Goal: Information Seeking & Learning: Check status

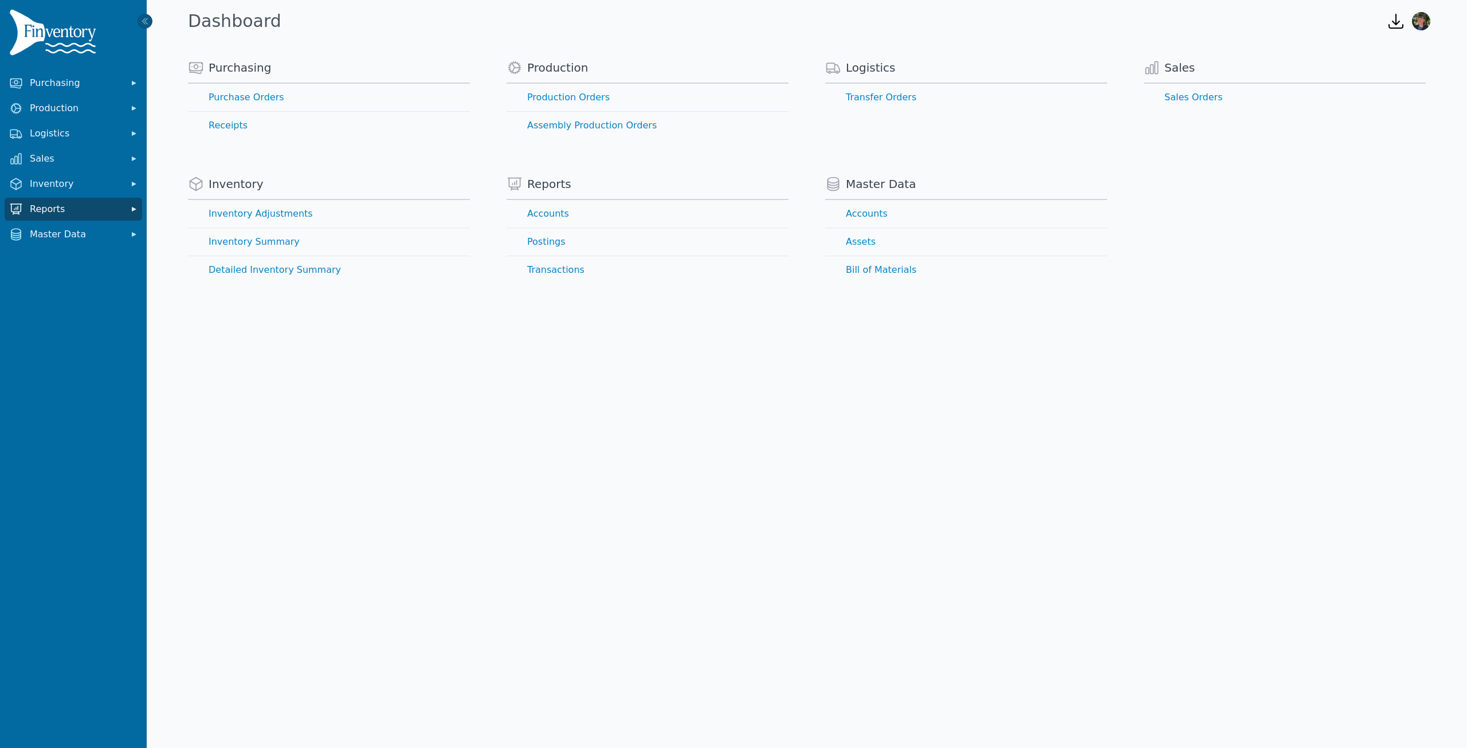
click at [132, 210] on icon "Sidebar" at bounding box center [134, 209] width 5 height 5
click at [37, 233] on link "Accounts" at bounding box center [73, 234] width 133 height 23
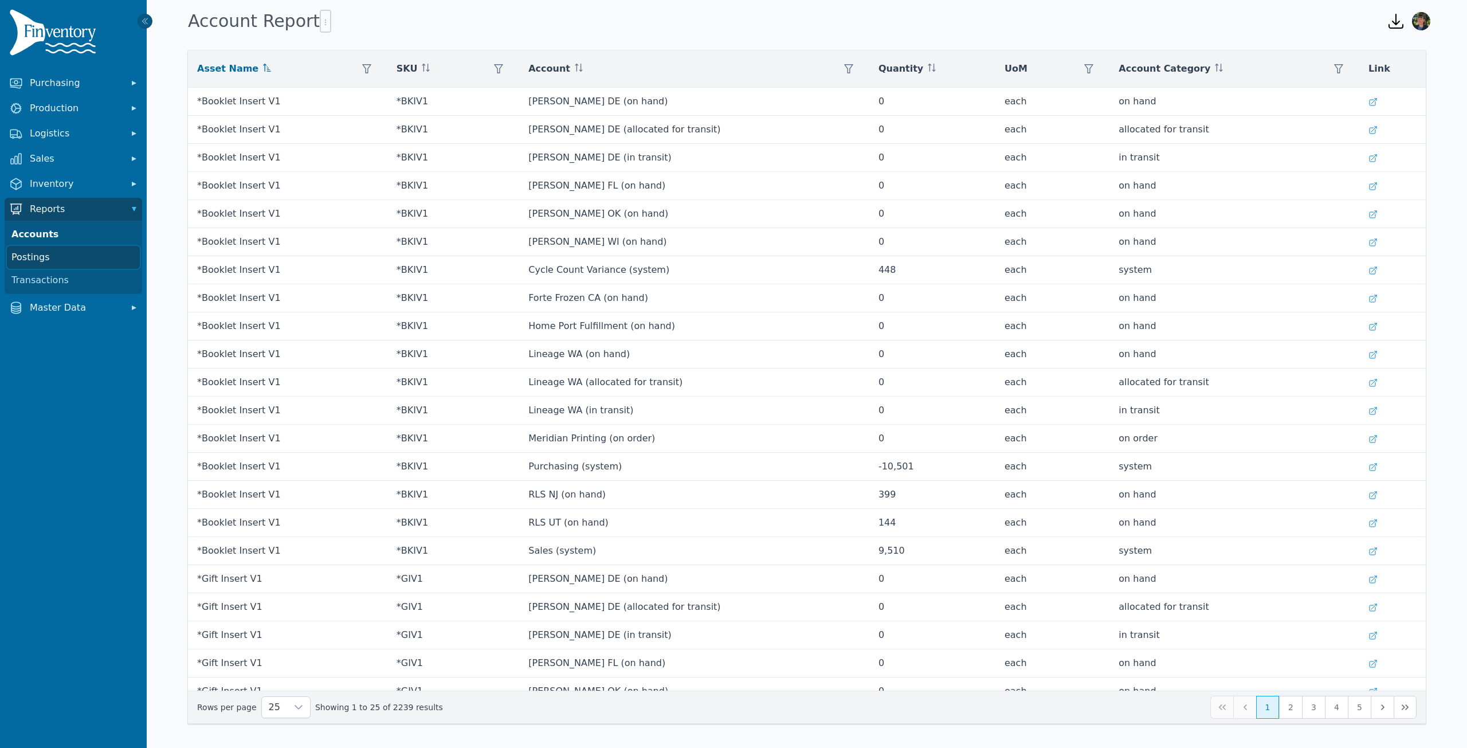
click at [40, 257] on link "Postings" at bounding box center [73, 257] width 133 height 23
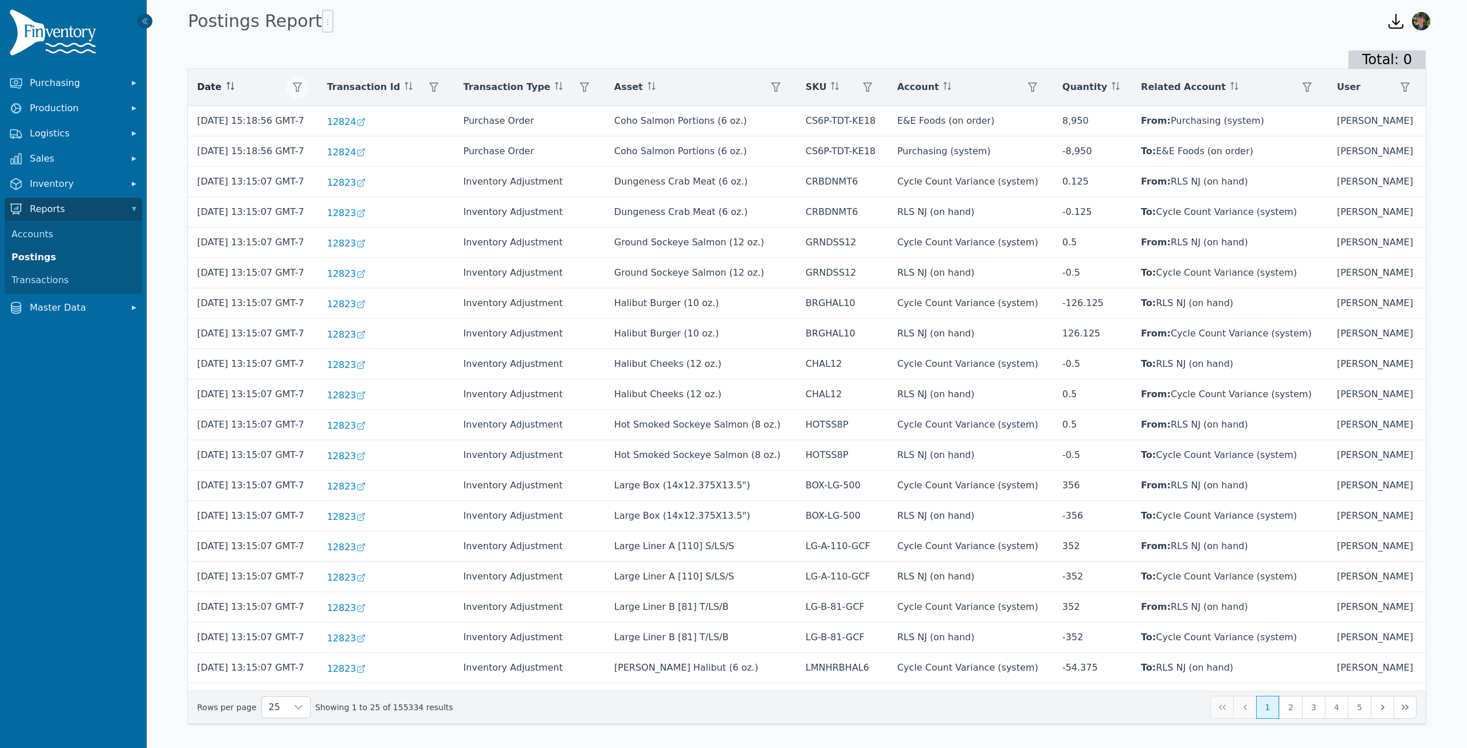
click at [302, 86] on icon "button" at bounding box center [297, 87] width 9 height 9
click at [438, 87] on icon "button" at bounding box center [433, 87] width 9 height 9
click at [554, 123] on input "**" at bounding box center [505, 118] width 123 height 24
type input "*"
click at [554, 111] on input "*" at bounding box center [505, 118] width 123 height 24
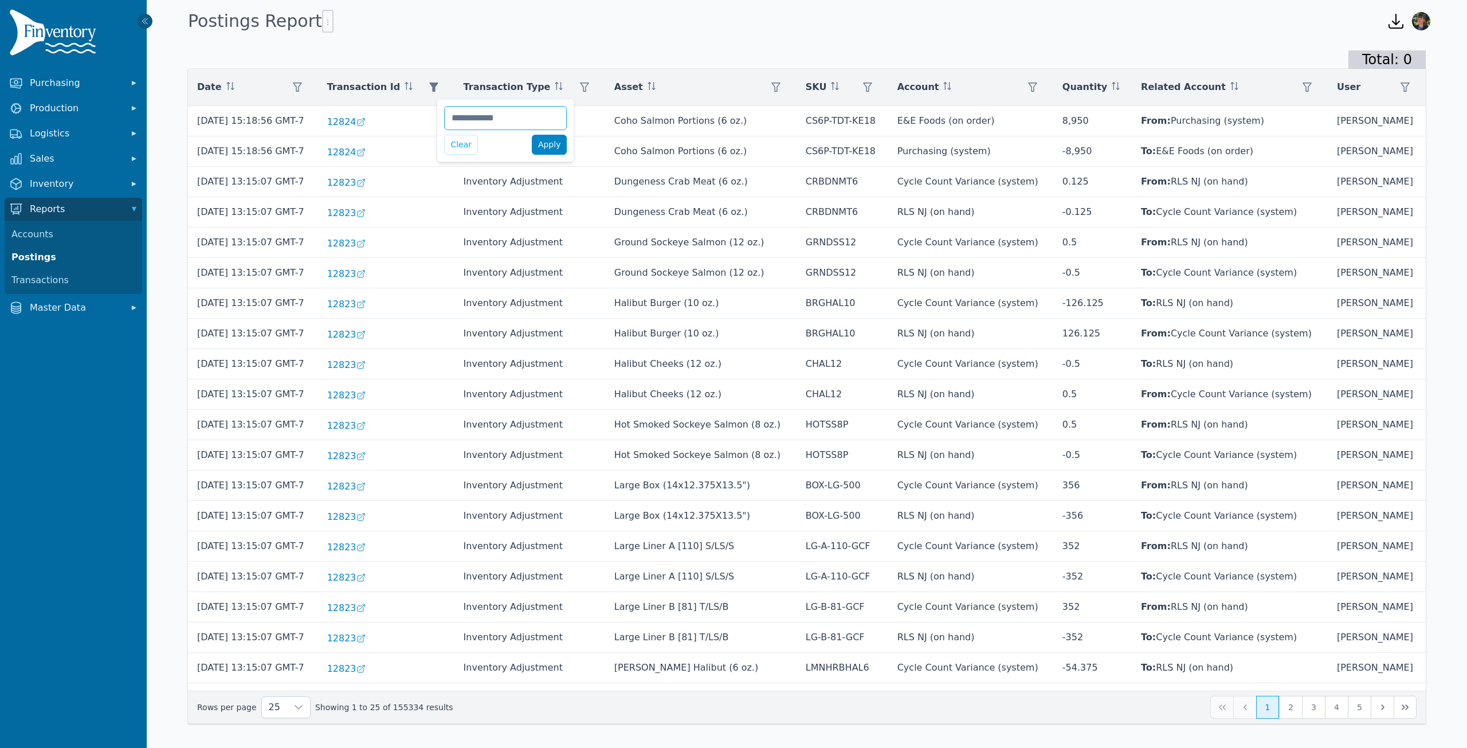
type input "*****"
click at [550, 143] on span "Apply" at bounding box center [549, 145] width 23 height 12
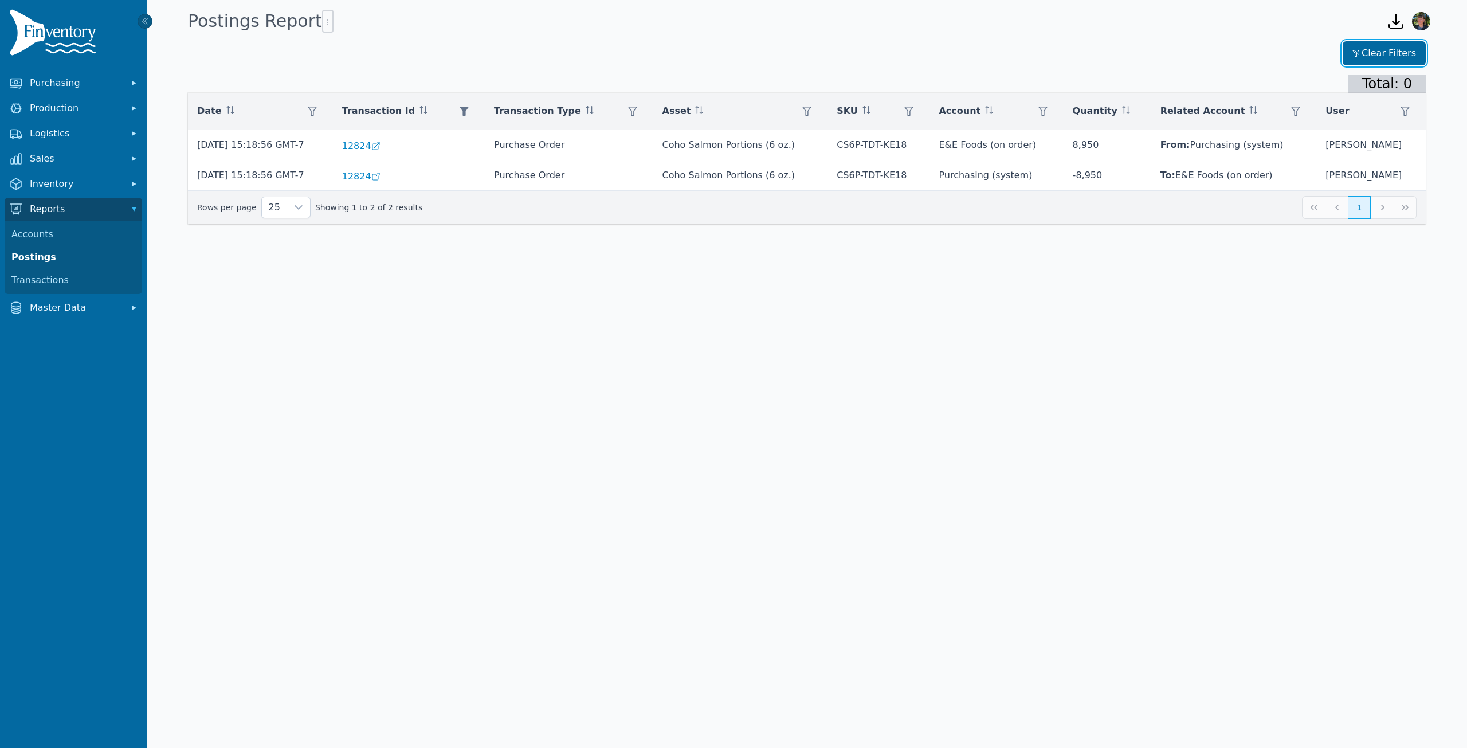
click at [1380, 52] on button "Clear Filters" at bounding box center [1383, 53] width 83 height 24
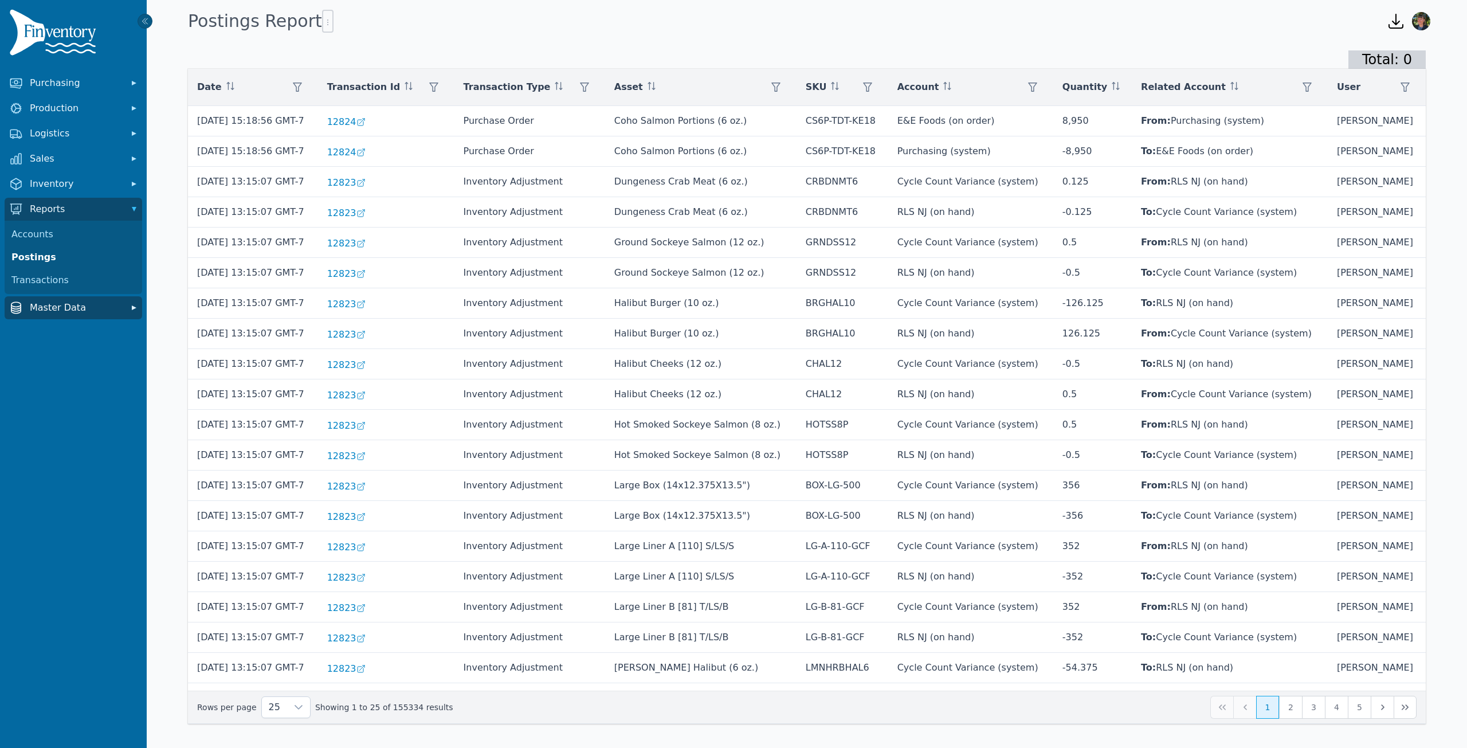
click at [78, 307] on span "Master Data" at bounding box center [76, 308] width 92 height 14
click at [51, 333] on link "Accounts" at bounding box center [73, 332] width 133 height 23
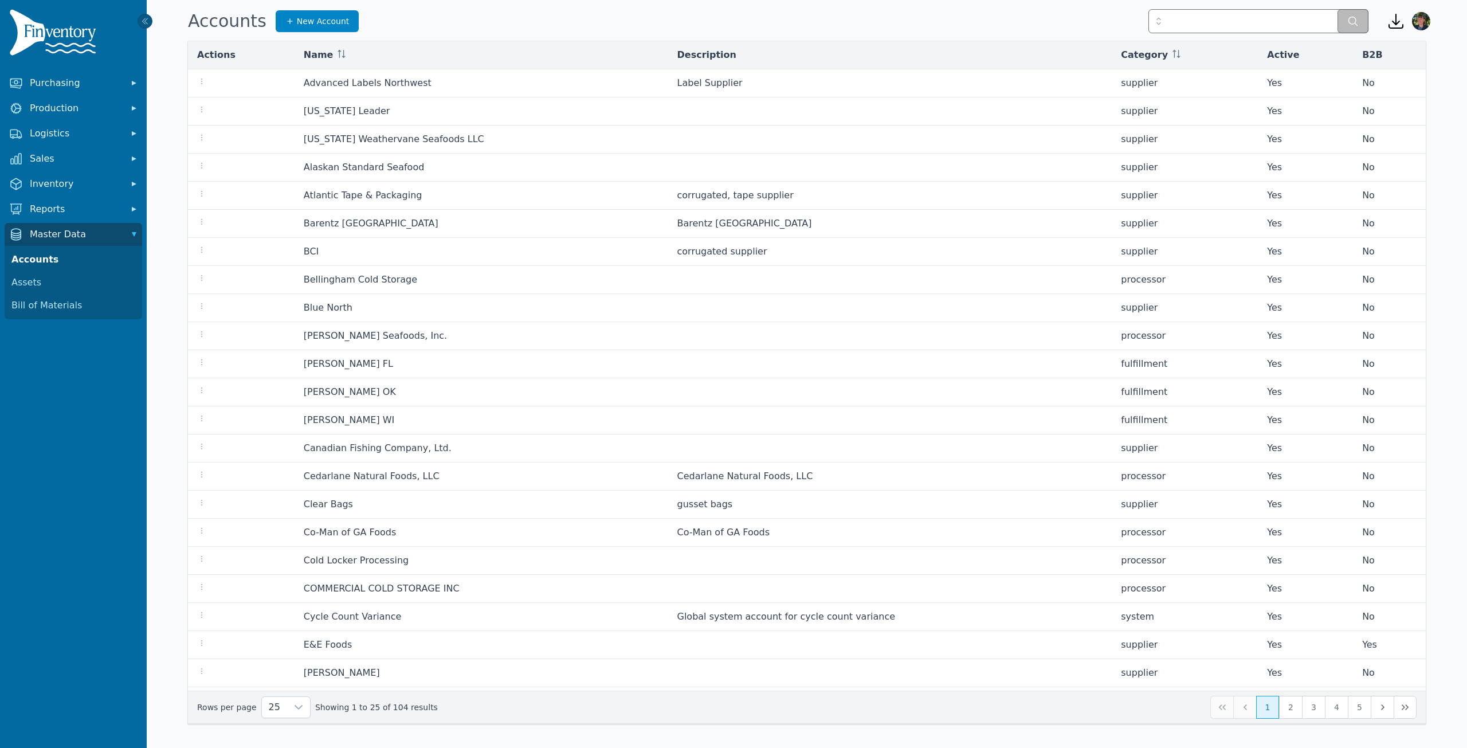
click at [1395, 18] on icon "button" at bounding box center [1396, 21] width 18 height 18
click at [1318, 43] on div "No Reports" at bounding box center [1334, 44] width 147 height 14
click at [1397, 21] on icon "button" at bounding box center [1396, 21] width 18 height 18
click at [1332, 42] on div "No Reports" at bounding box center [1334, 44] width 147 height 14
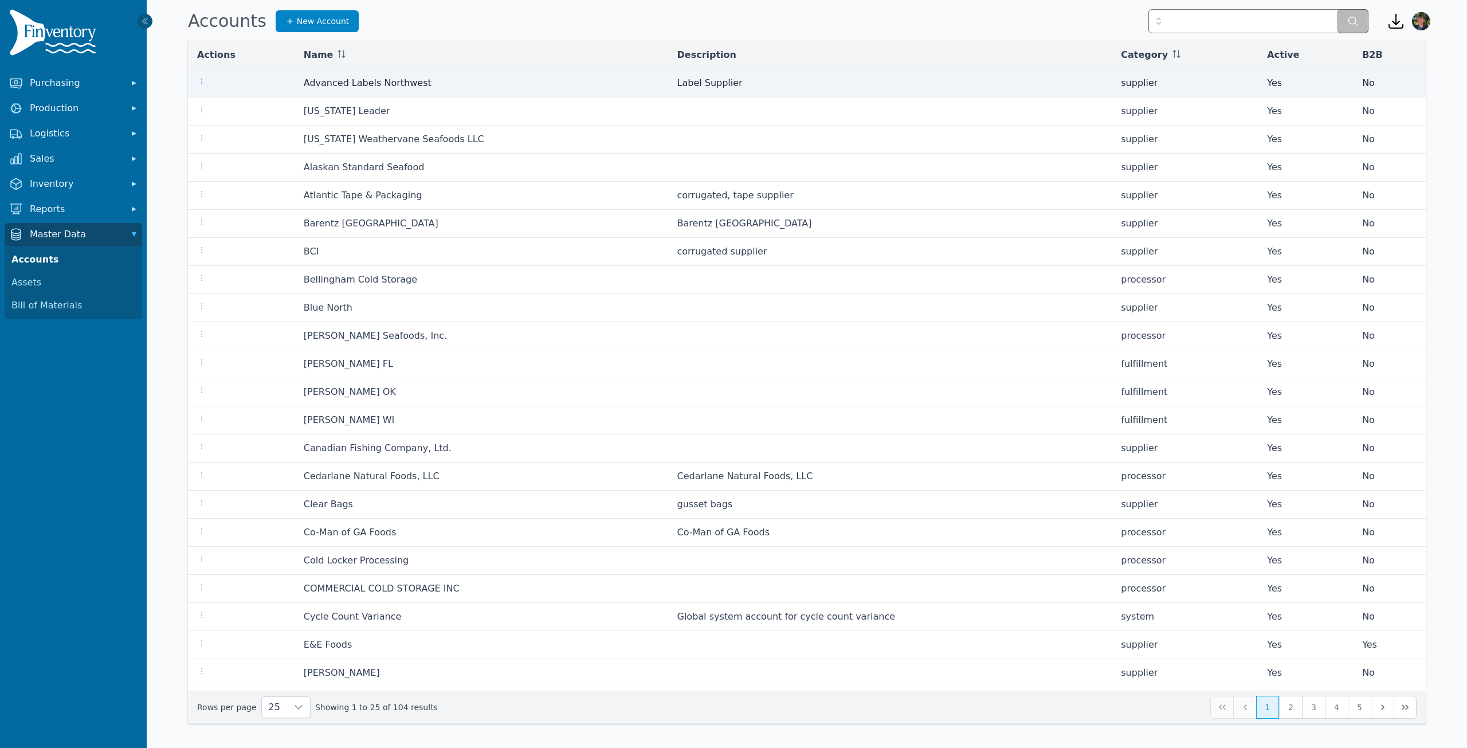
click at [200, 82] on icon "button" at bounding box center [201, 81] width 9 height 9
click at [278, 71] on td at bounding box center [241, 83] width 107 height 28
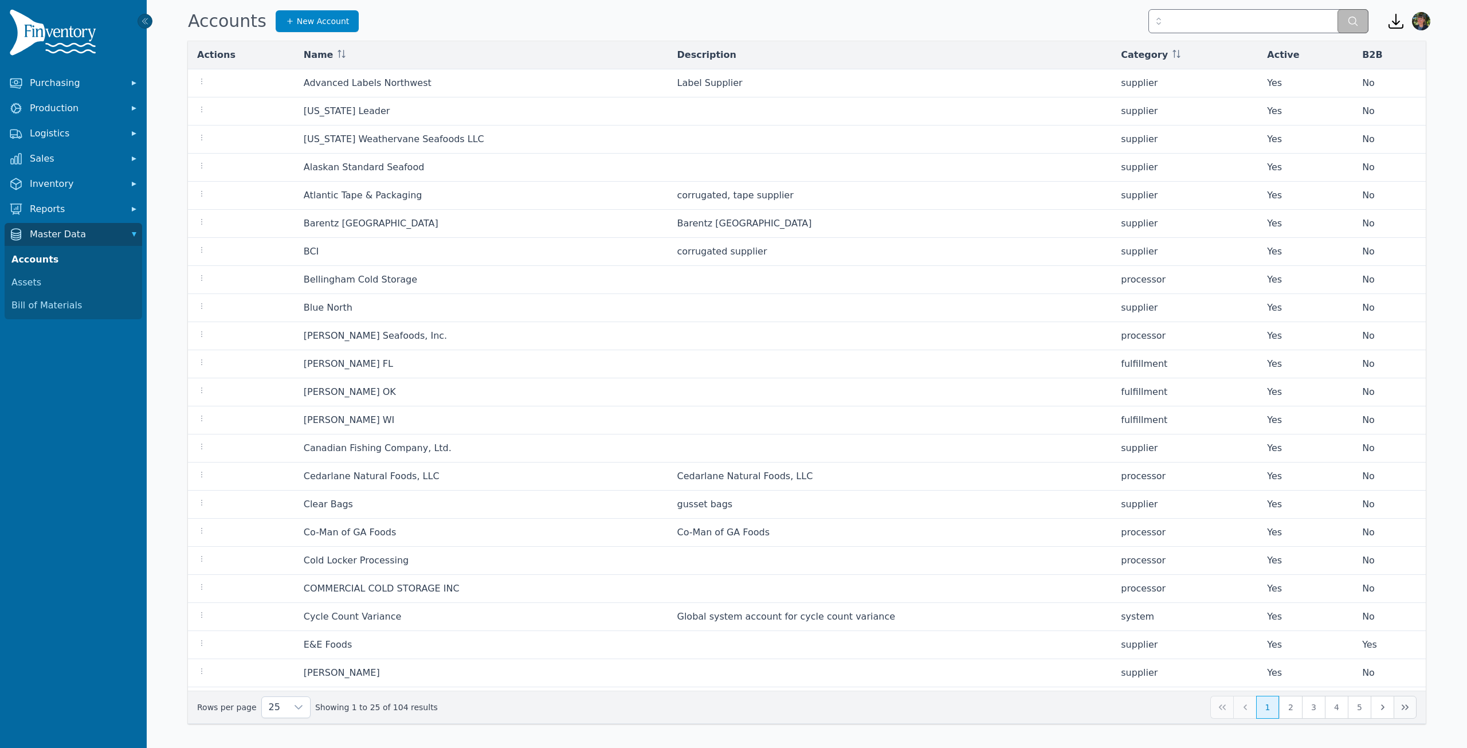
click at [1403, 707] on icon "Last Page" at bounding box center [1404, 706] width 9 height 9
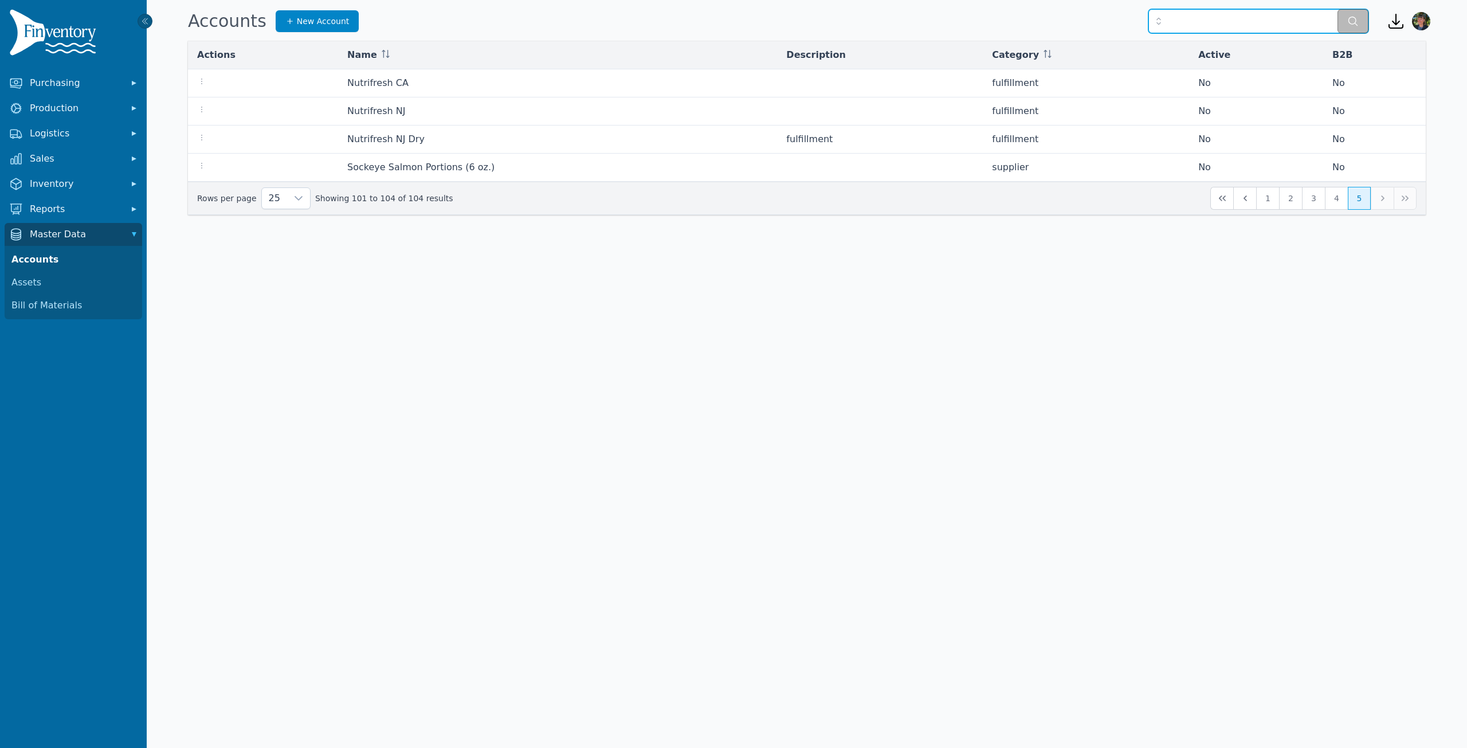
click at [1201, 18] on input "text" at bounding box center [1258, 21] width 220 height 24
click at [1157, 24] on icon "button" at bounding box center [1158, 20] width 11 height 11
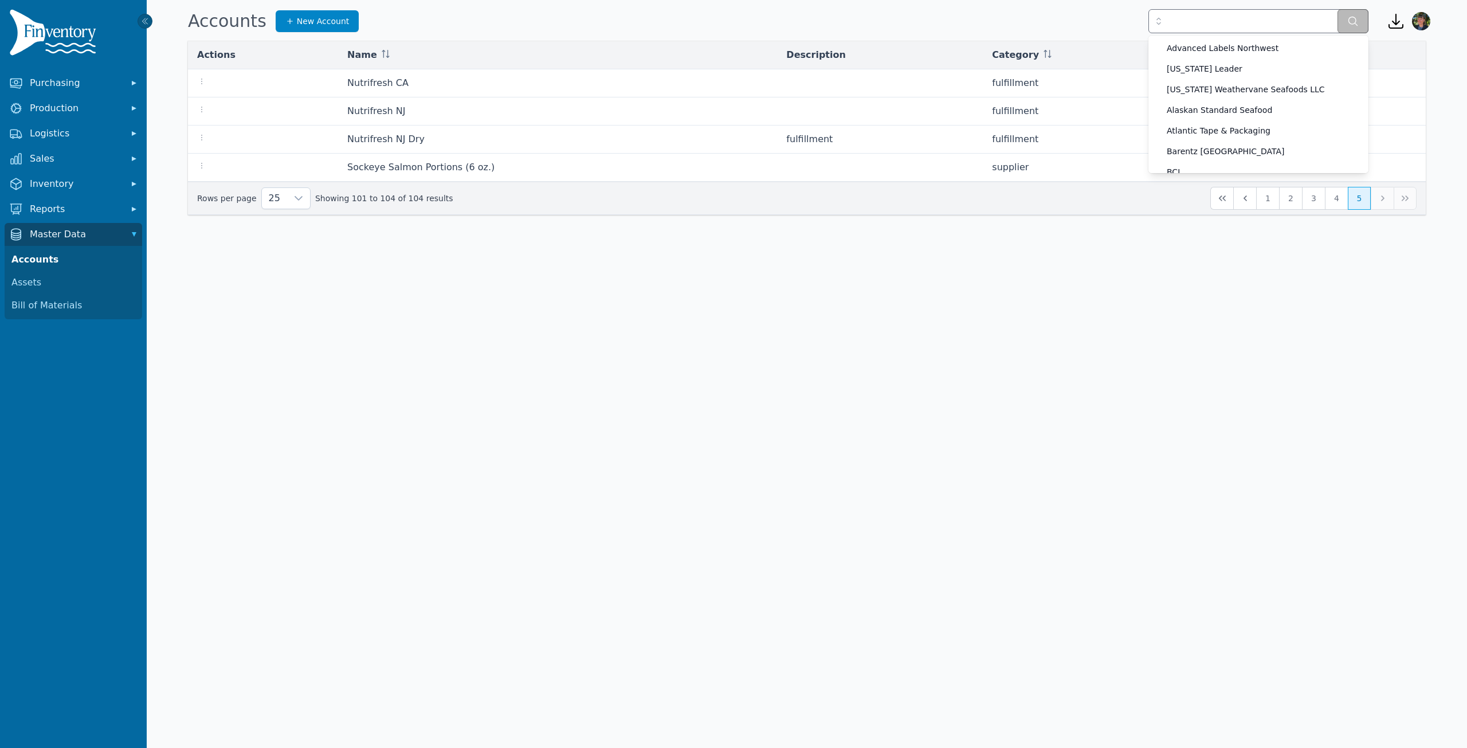
click at [976, 478] on body "Purchasing Production Logistics Sales Inventory Reports Master Data Accounts As…" at bounding box center [733, 374] width 1467 height 748
click at [1222, 199] on icon "First Page" at bounding box center [1222, 198] width 9 height 9
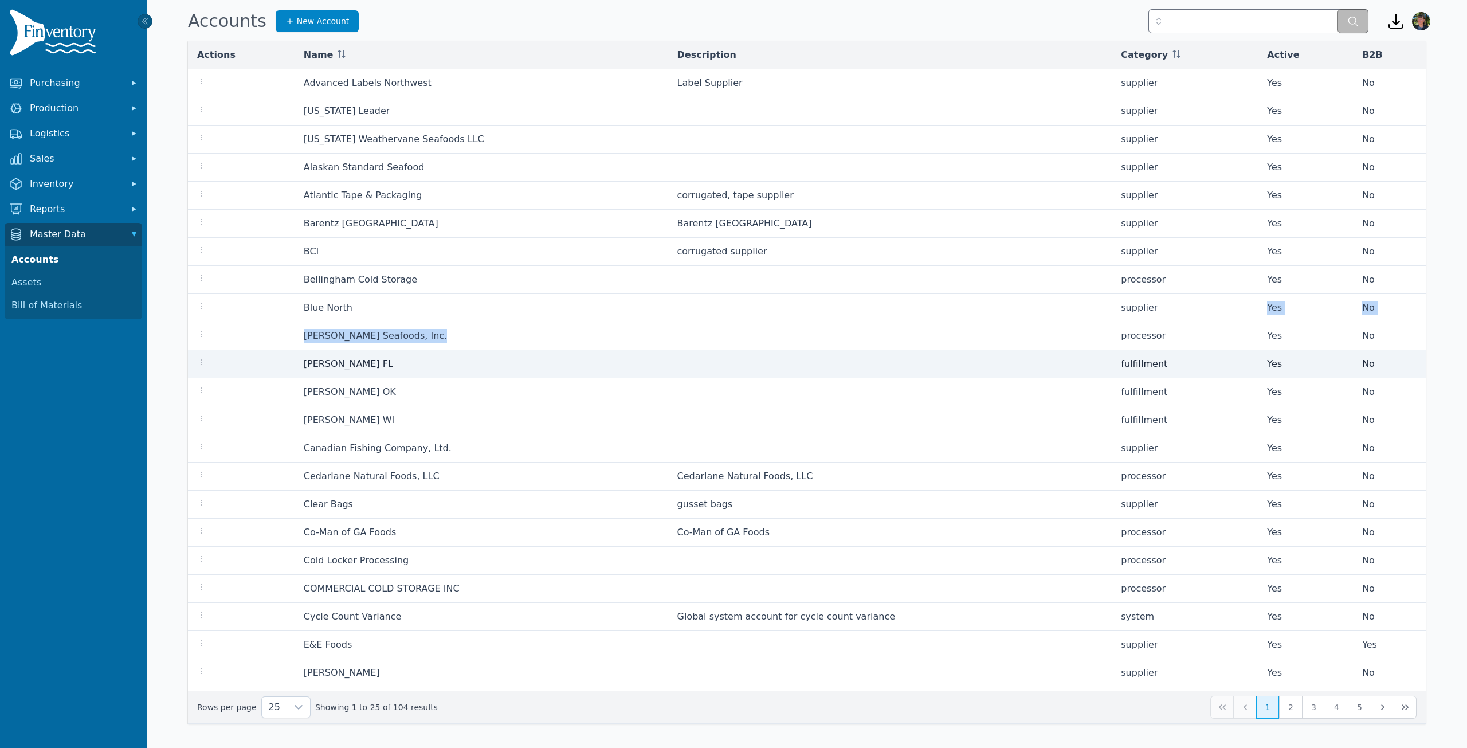
click at [764, 347] on tbody "Advanced Labels Northwest Label Supplier supplier Yes No [US_STATE] Leader supp…" at bounding box center [807, 420] width 1238 height 702
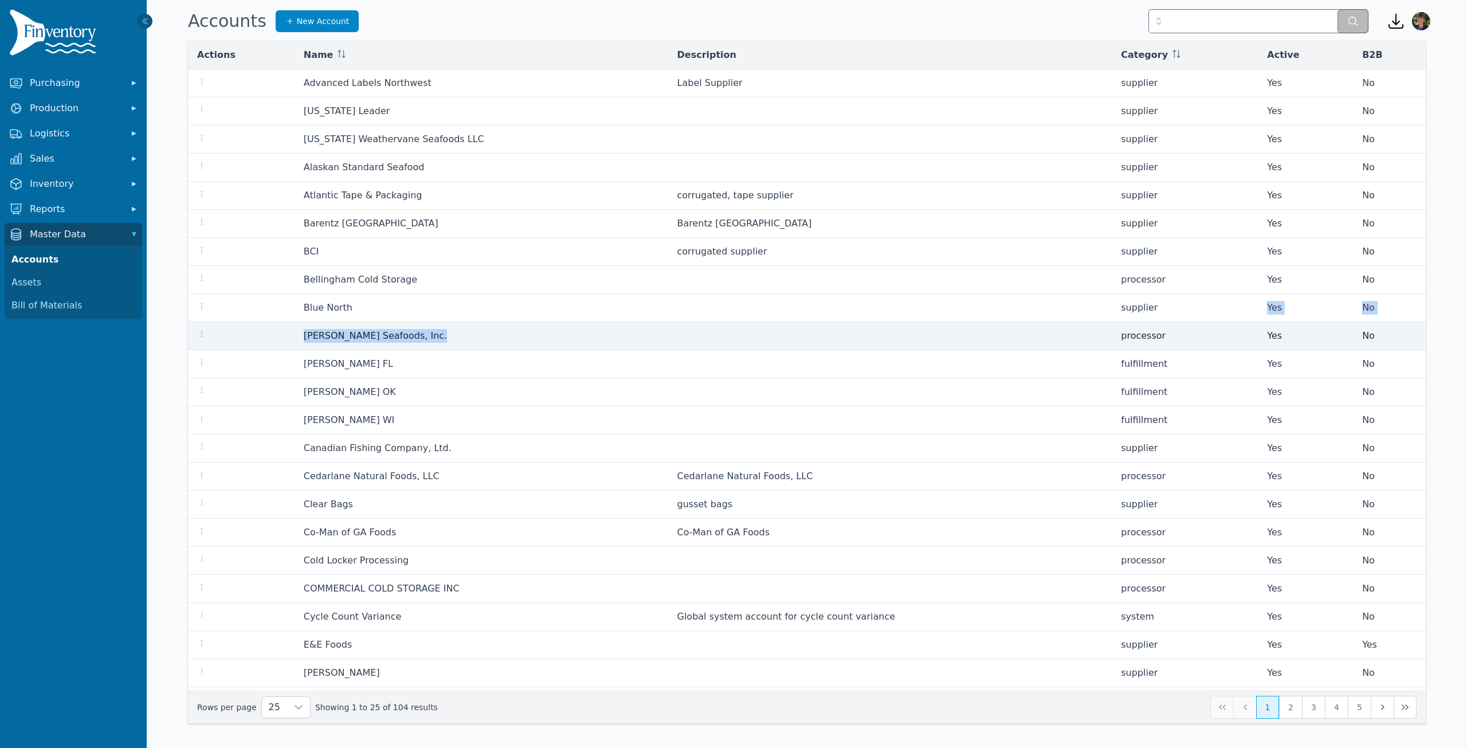
click at [528, 340] on td "[PERSON_NAME] Seafoods, Inc." at bounding box center [482, 336] width 374 height 28
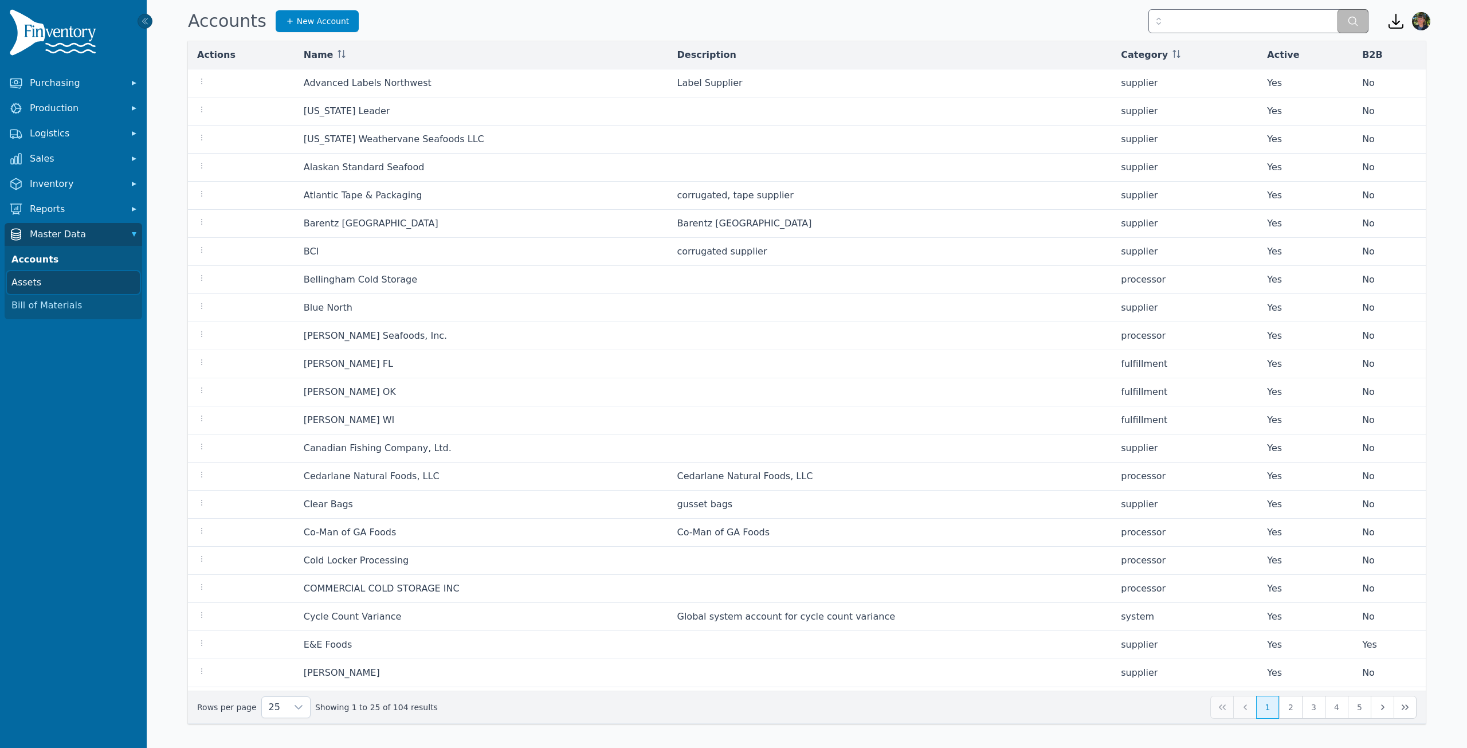
click at [69, 282] on link "Assets" at bounding box center [73, 282] width 133 height 23
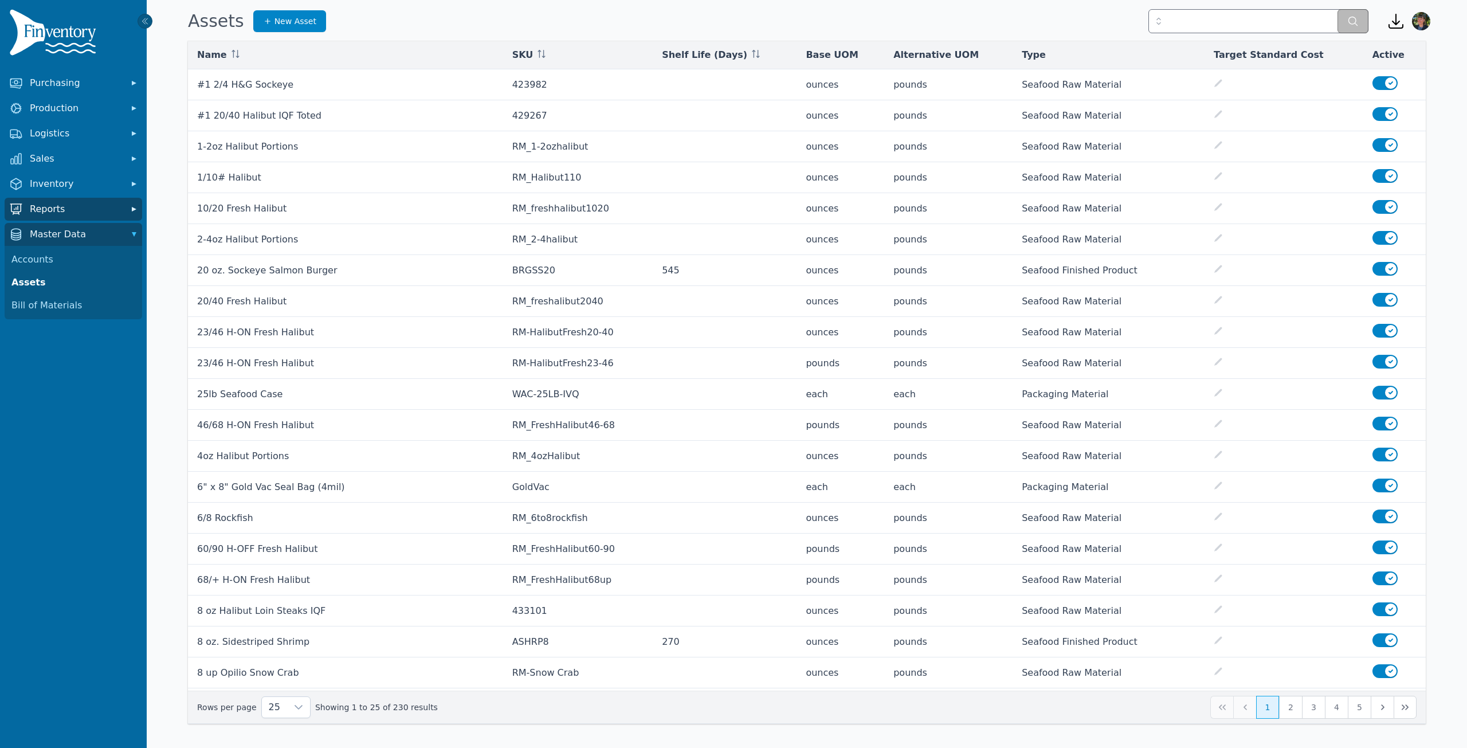
click at [75, 209] on span "Reports" at bounding box center [76, 209] width 92 height 14
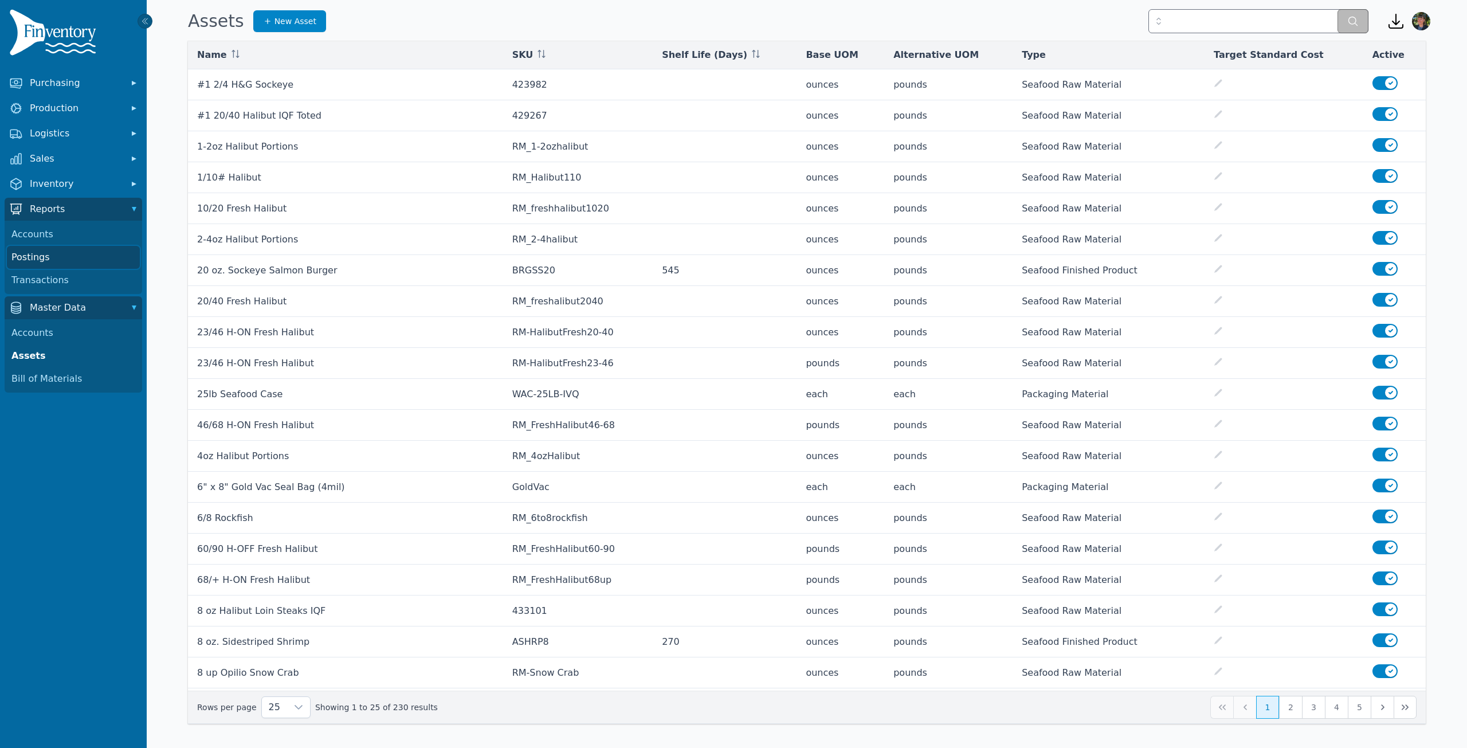
click at [33, 254] on link "Postings" at bounding box center [73, 257] width 133 height 23
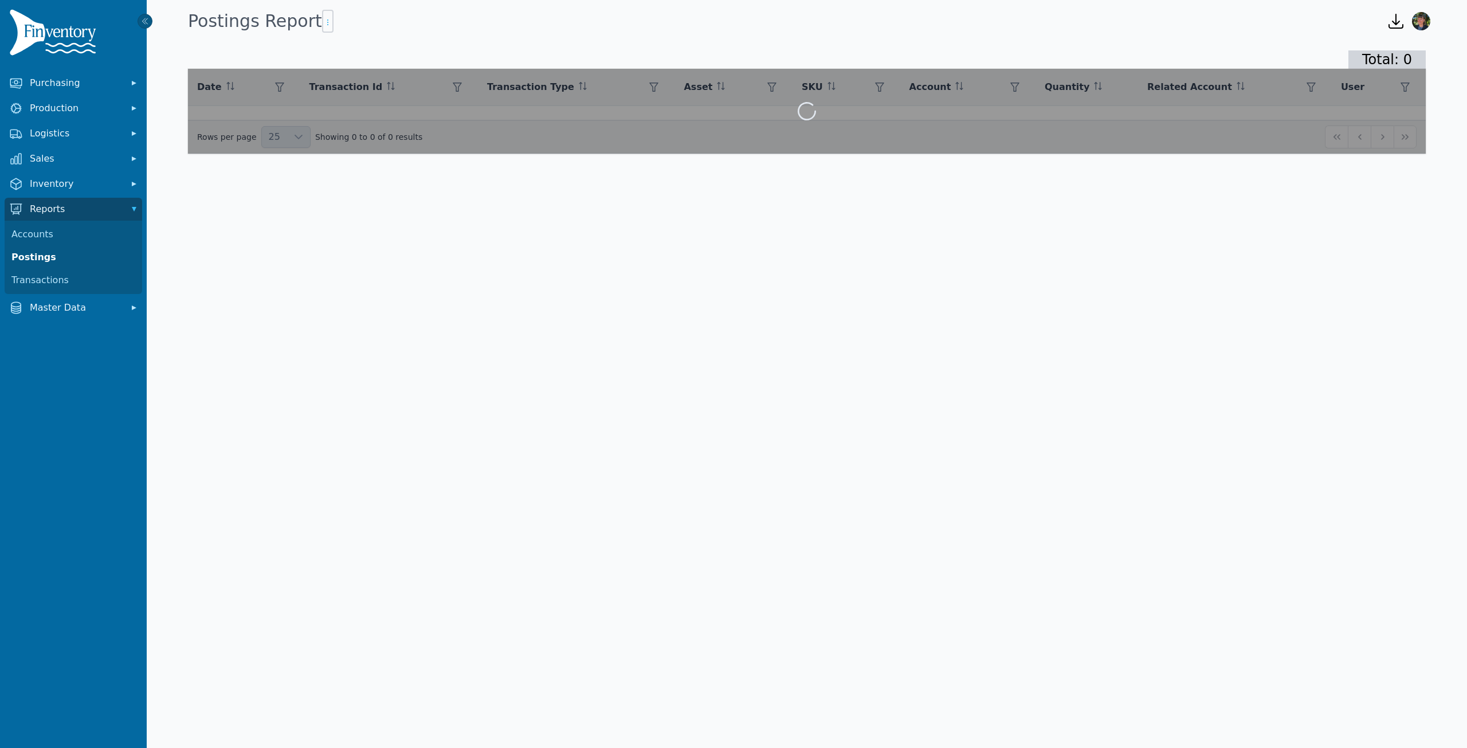
click at [323, 26] on icon "button" at bounding box center [327, 22] width 9 height 9
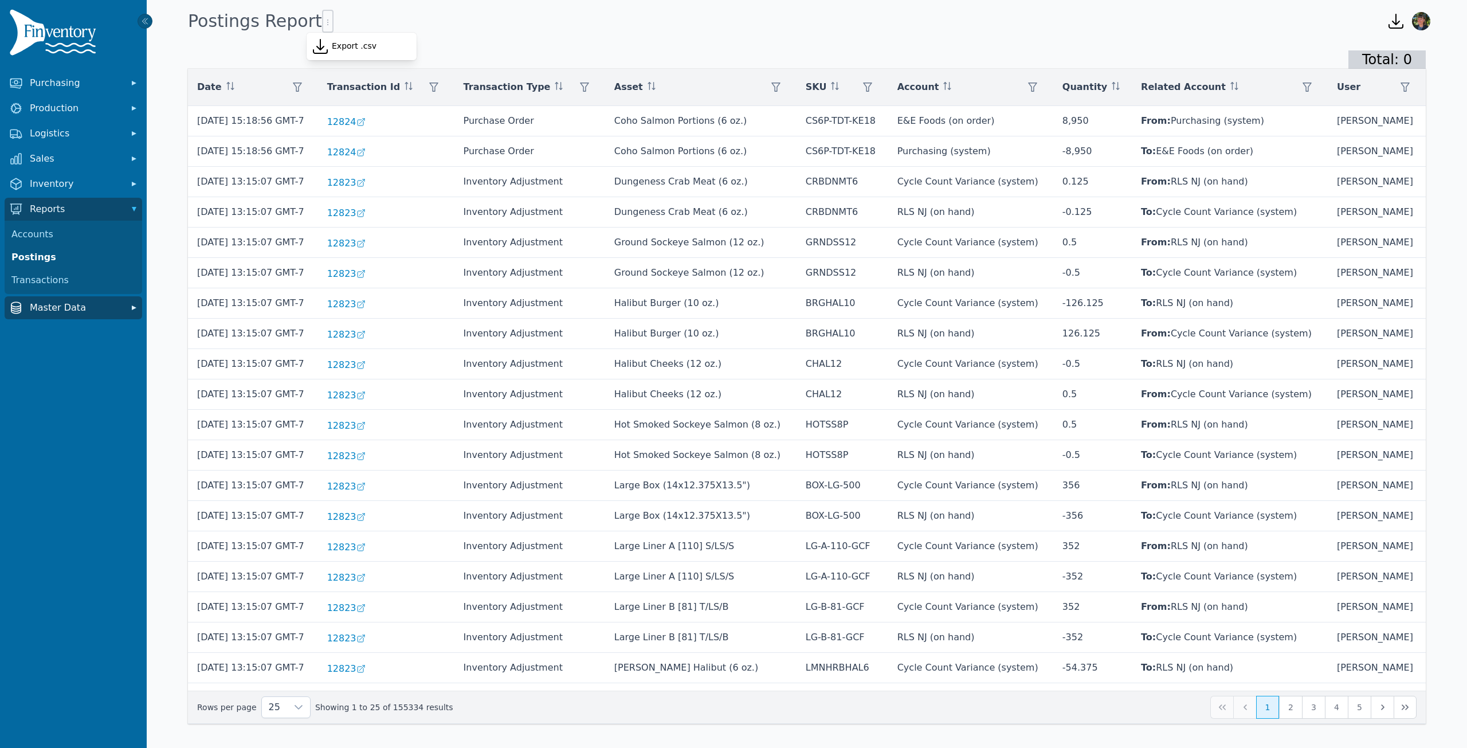
click at [92, 309] on span "Master Data" at bounding box center [76, 308] width 92 height 14
click at [64, 337] on link "Accounts" at bounding box center [73, 332] width 133 height 23
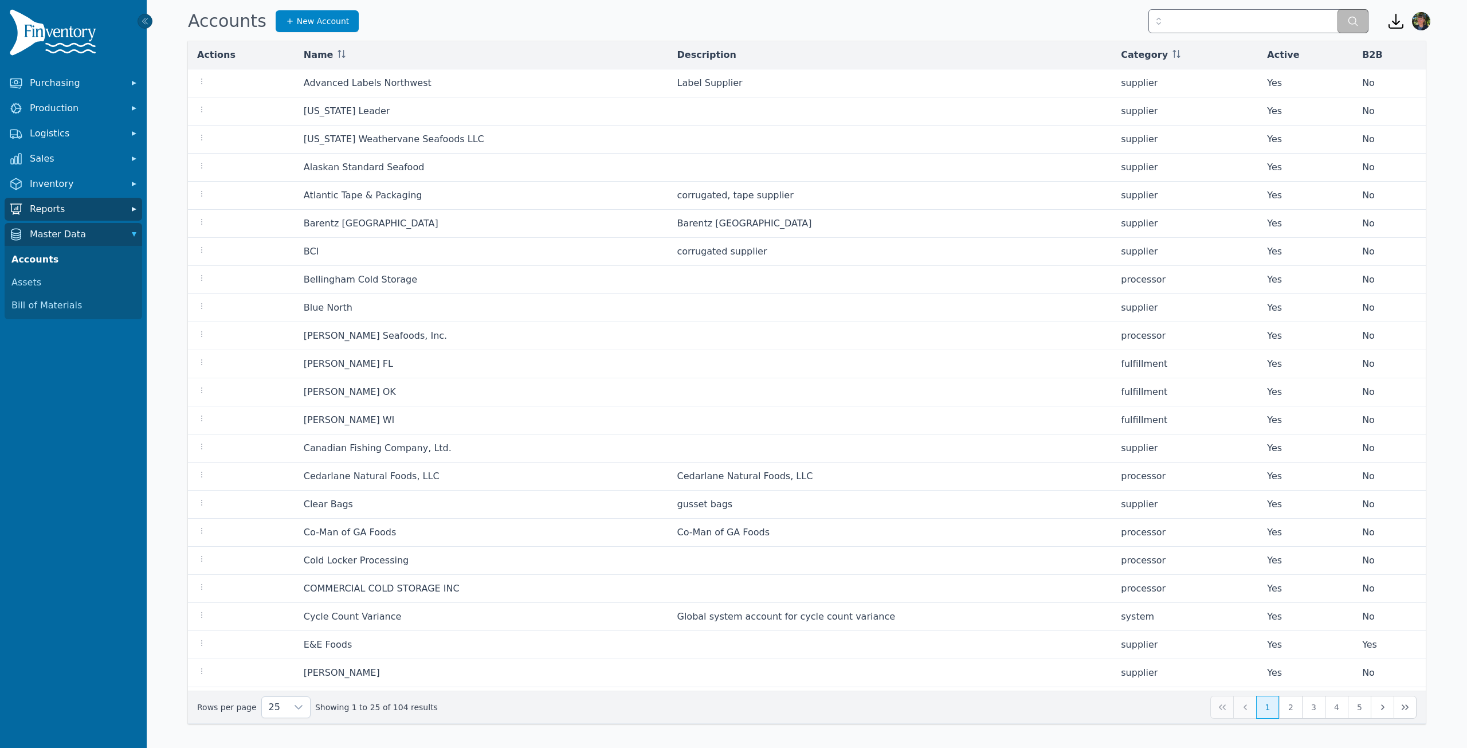
click at [69, 213] on span "Reports" at bounding box center [76, 209] width 92 height 14
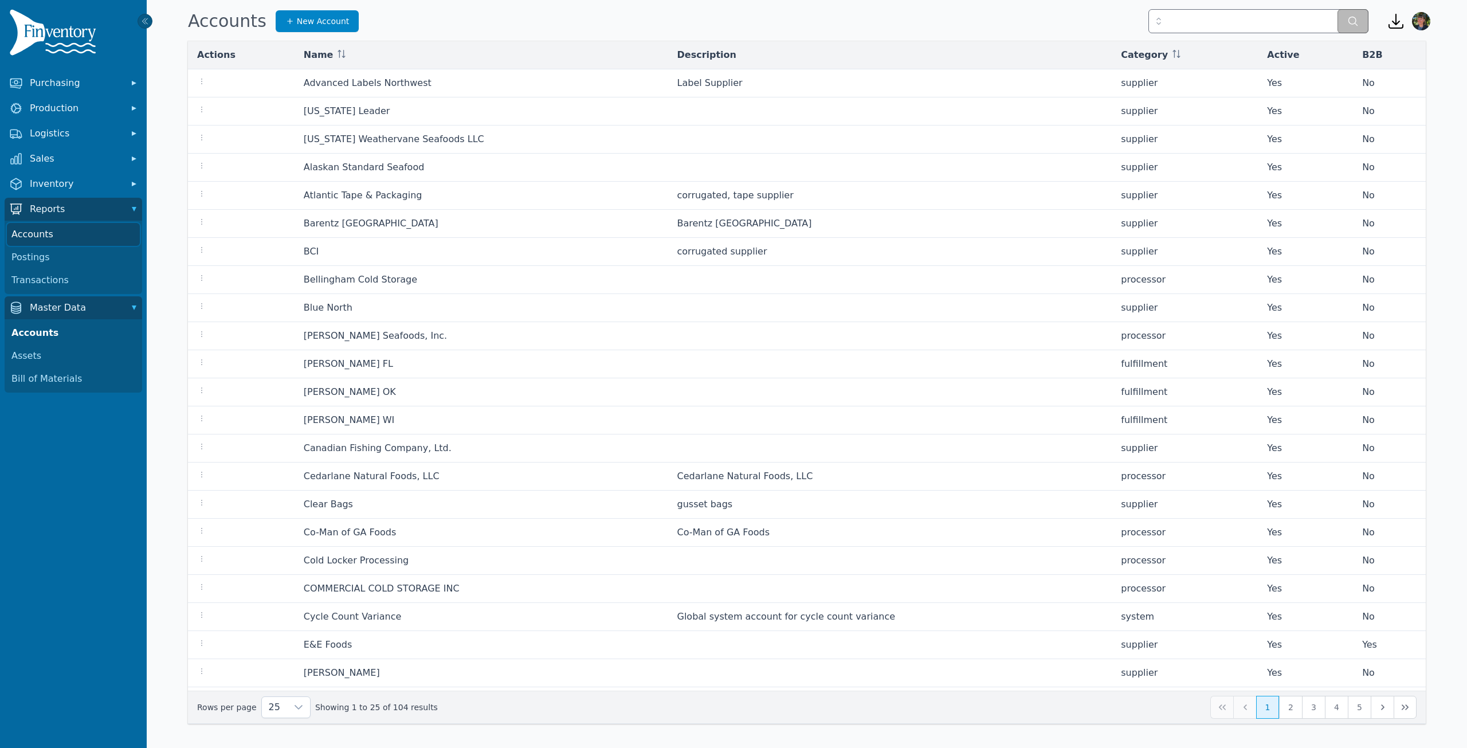
click at [49, 231] on link "Accounts" at bounding box center [73, 234] width 133 height 23
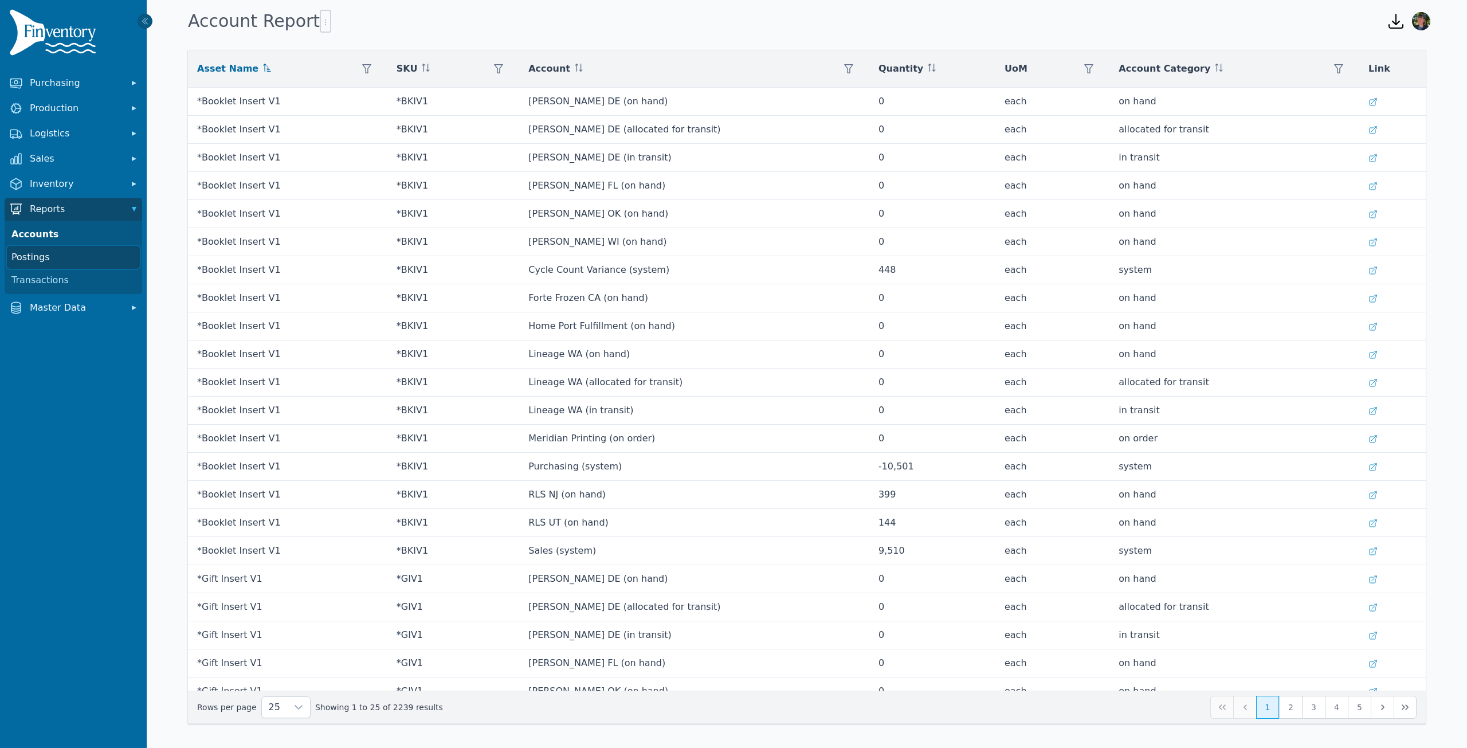
click at [40, 256] on link "Postings" at bounding box center [73, 257] width 133 height 23
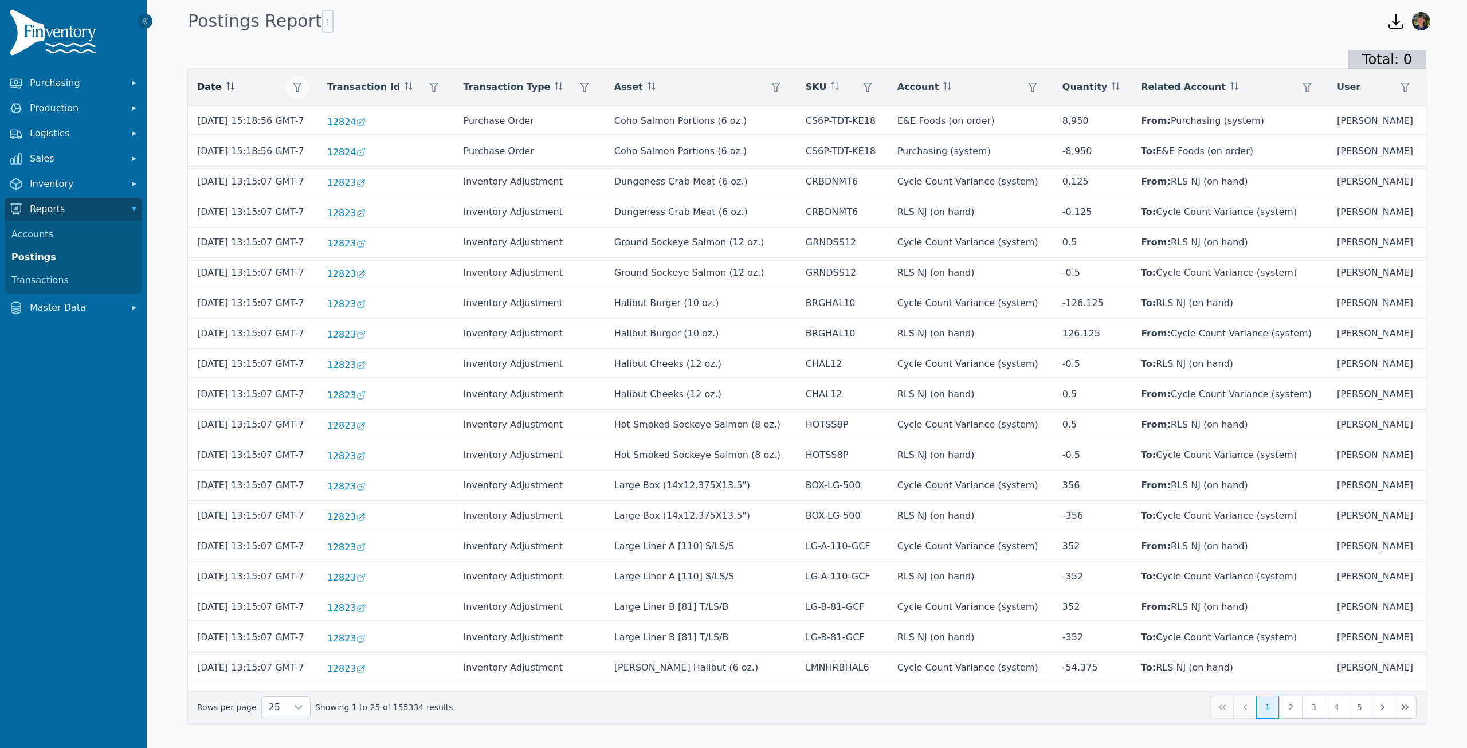
click at [302, 90] on icon "button" at bounding box center [297, 87] width 9 height 9
click at [419, 130] on input "Start" at bounding box center [370, 131] width 121 height 23
type input "**********"
click at [419, 174] on input "End" at bounding box center [370, 174] width 121 height 23
type input "**********"
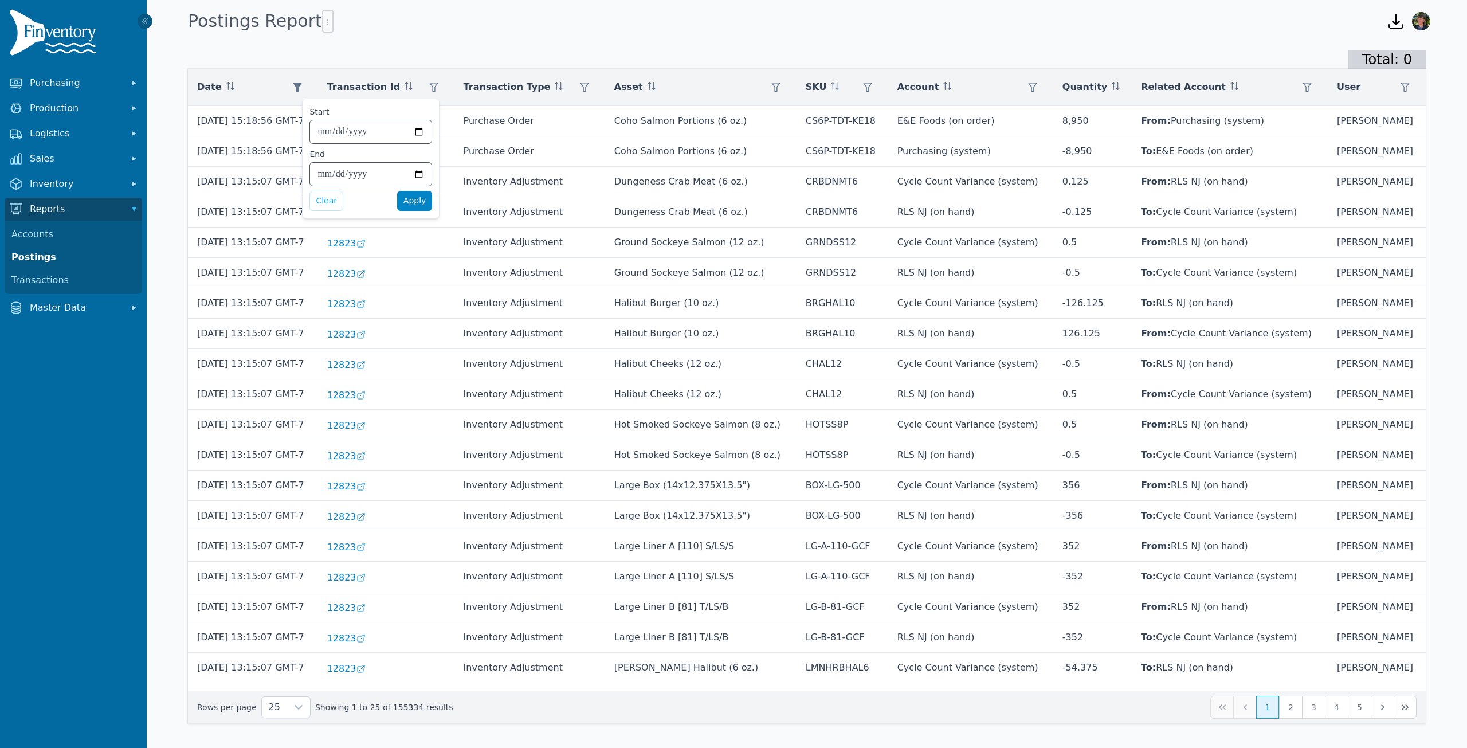
click at [413, 201] on span "Apply" at bounding box center [414, 201] width 23 height 12
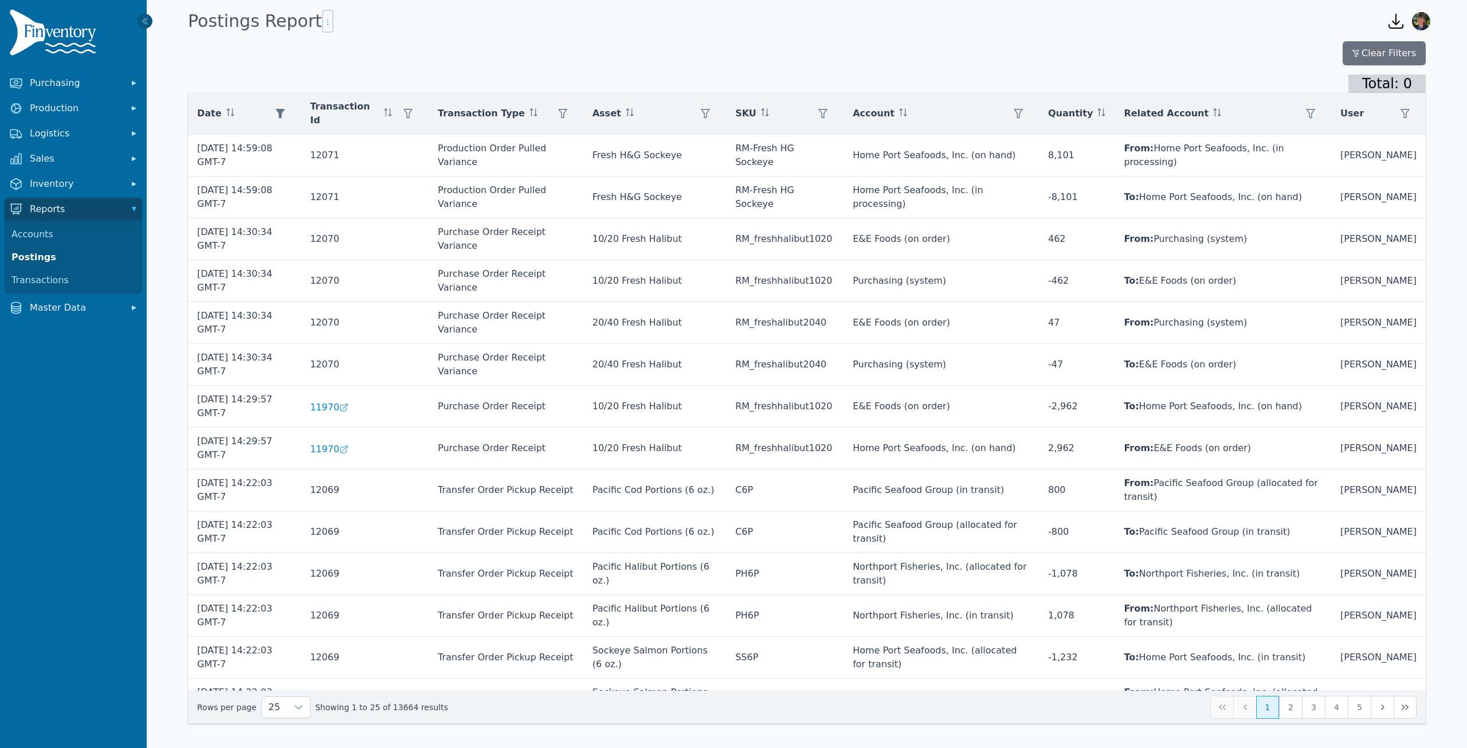
click at [323, 22] on icon "button" at bounding box center [327, 22] width 9 height 9
click at [341, 47] on span "Export .csv" at bounding box center [343, 45] width 65 height 9
click at [1392, 22] on icon "button" at bounding box center [1396, 21] width 18 height 18
click at [1309, 54] on span "a98b6a15-40e6-4c1d-a92f-d4afc7a1cd68" at bounding box center [1344, 51] width 117 height 28
click at [1365, 49] on button "Clear Filters" at bounding box center [1383, 53] width 83 height 24
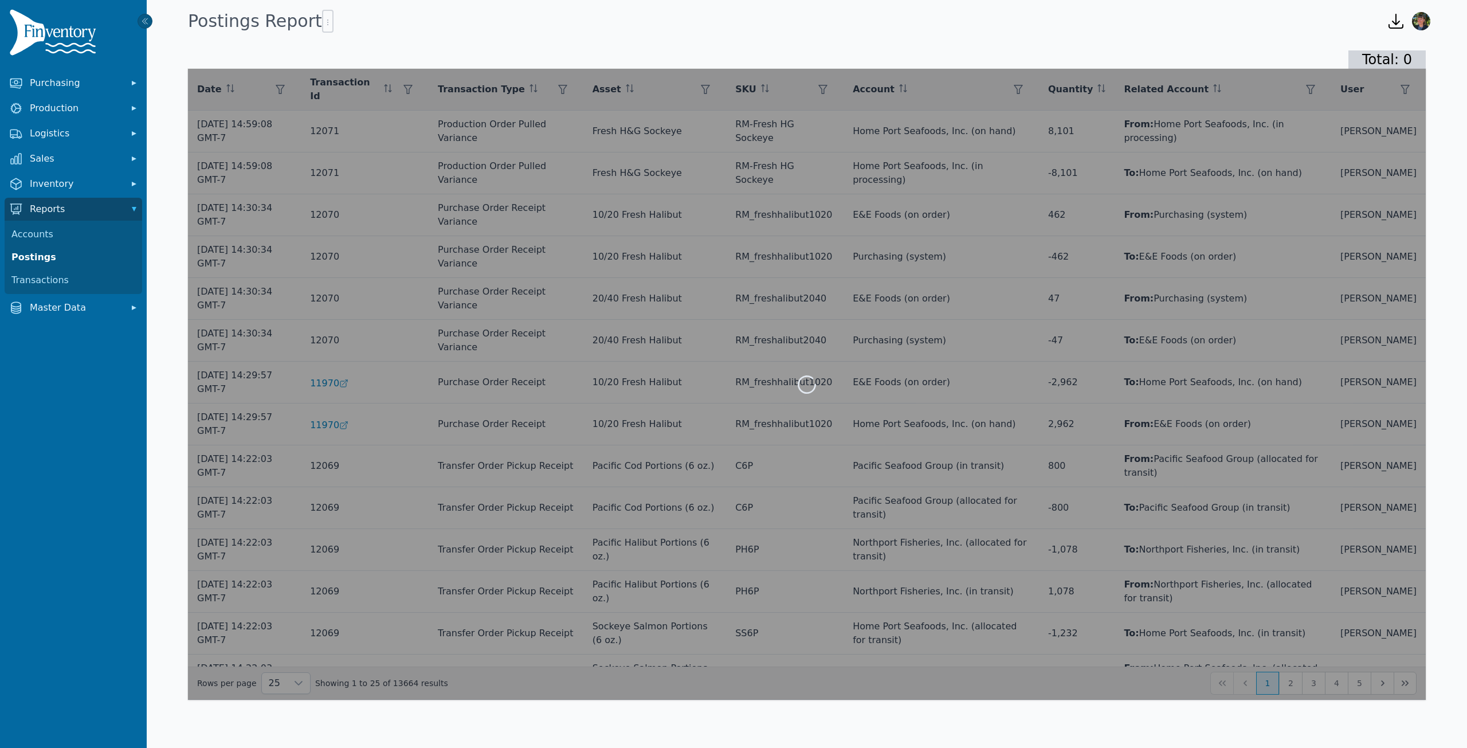
click at [1393, 23] on icon "button" at bounding box center [1396, 21] width 18 height 18
click at [1274, 49] on icon at bounding box center [1274, 48] width 15 height 13
click at [1313, 29] on div "Postings Report" at bounding box center [777, 21] width 1189 height 31
click at [1397, 22] on icon "button" at bounding box center [1396, 21] width 18 height 18
click at [1367, 46] on span "a98b6a15-40e6-4c1d-a92f-d4afc7a1cd68" at bounding box center [1344, 51] width 117 height 28
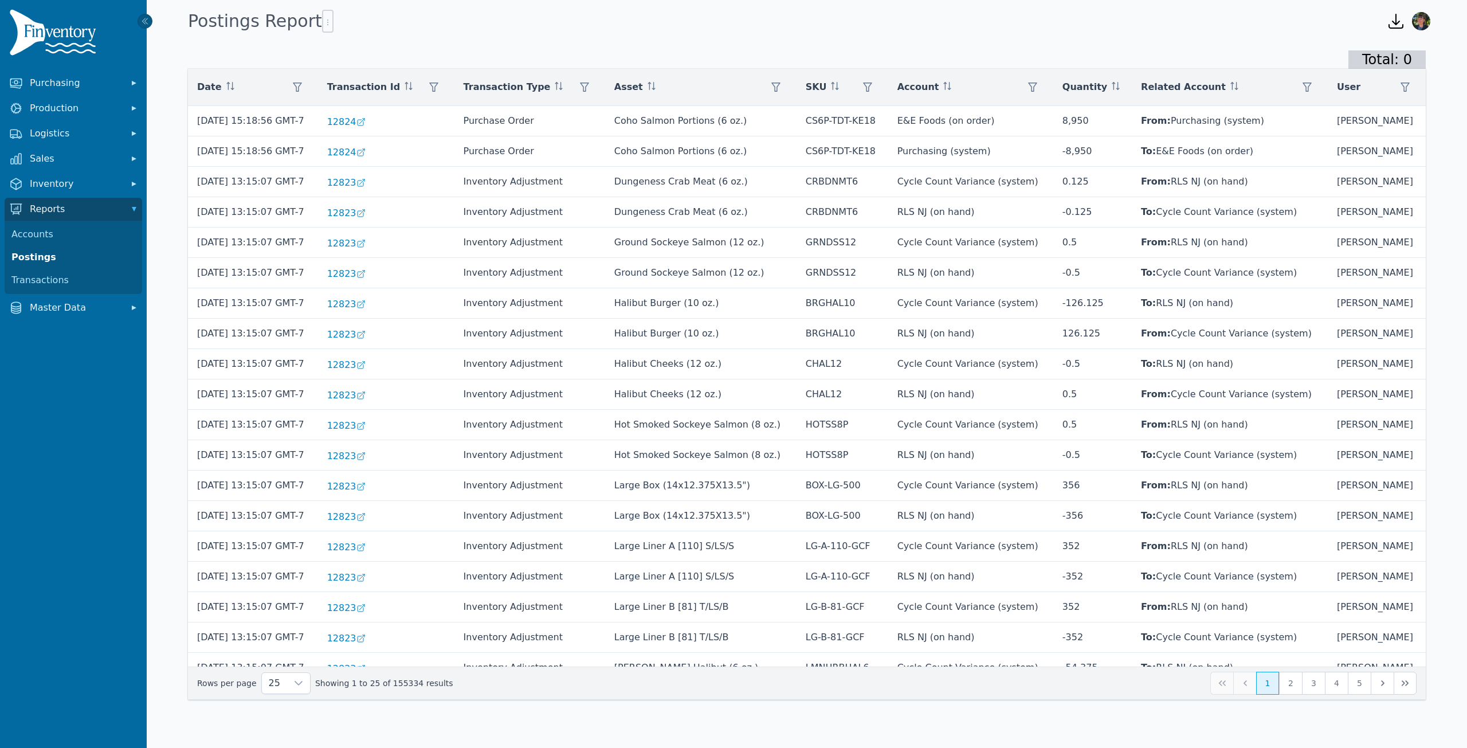
click at [1018, 34] on div "Postings Report" at bounding box center [777, 21] width 1189 height 31
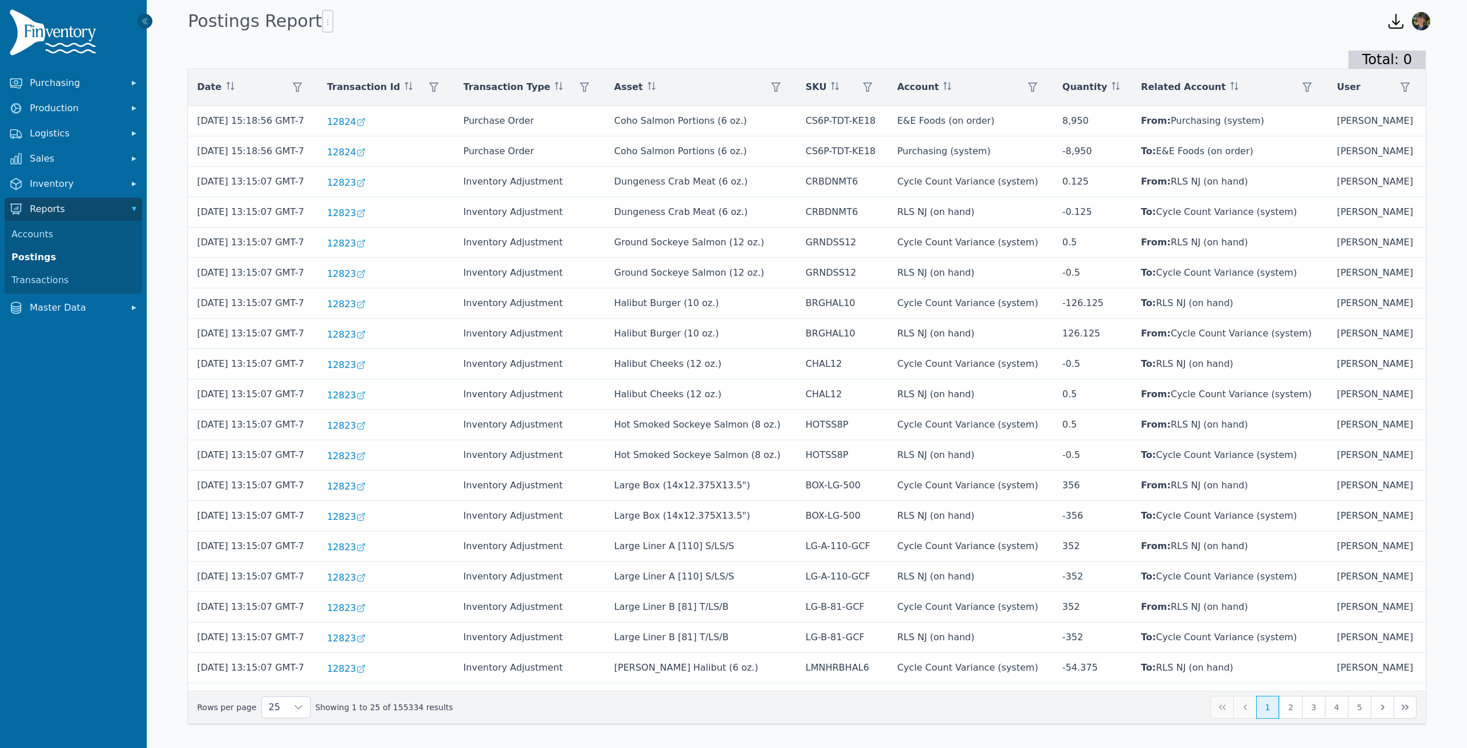
click at [1400, 22] on icon "button" at bounding box center [1396, 21] width 18 height 18
click at [1271, 48] on icon at bounding box center [1274, 49] width 18 height 18
click at [1271, 48] on div "Total: 0 Date Transaction Id Transaction Type Asset SKU Account Quantity Relate…" at bounding box center [807, 389] width 1320 height 705
click at [1397, 19] on icon "button" at bounding box center [1396, 21] width 18 height 18
click at [1385, 67] on span "completed 13664/13664" at bounding box center [1344, 72] width 117 height 14
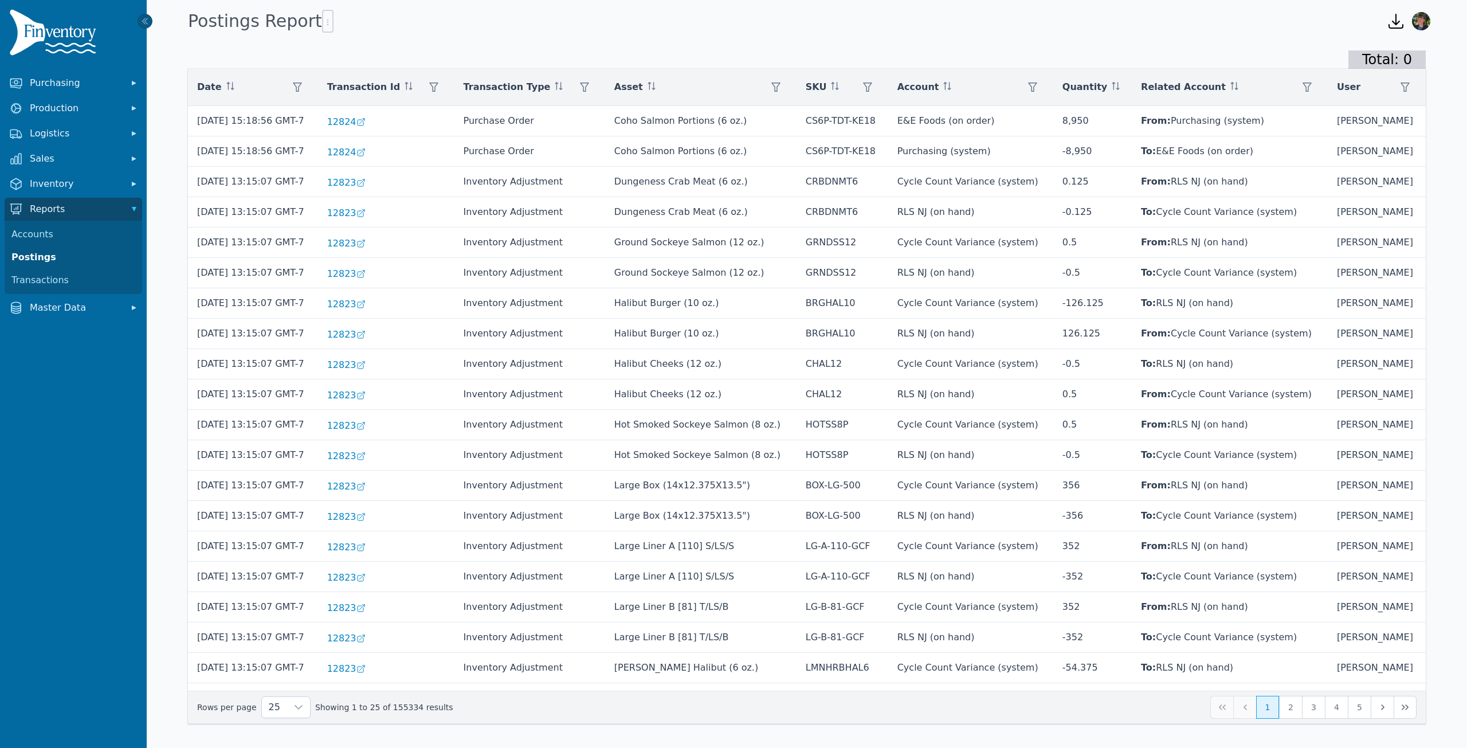
click at [1395, 19] on icon "button" at bounding box center [1396, 21] width 18 height 18
click at [1349, 71] on span "13664/13664" at bounding box center [1364, 71] width 61 height 11
click at [1349, 71] on th "User" at bounding box center [1377, 87] width 98 height 37
click at [1352, 32] on div "Postings Report" at bounding box center [777, 21] width 1189 height 31
click at [49, 278] on link "Transactions" at bounding box center [73, 280] width 133 height 23
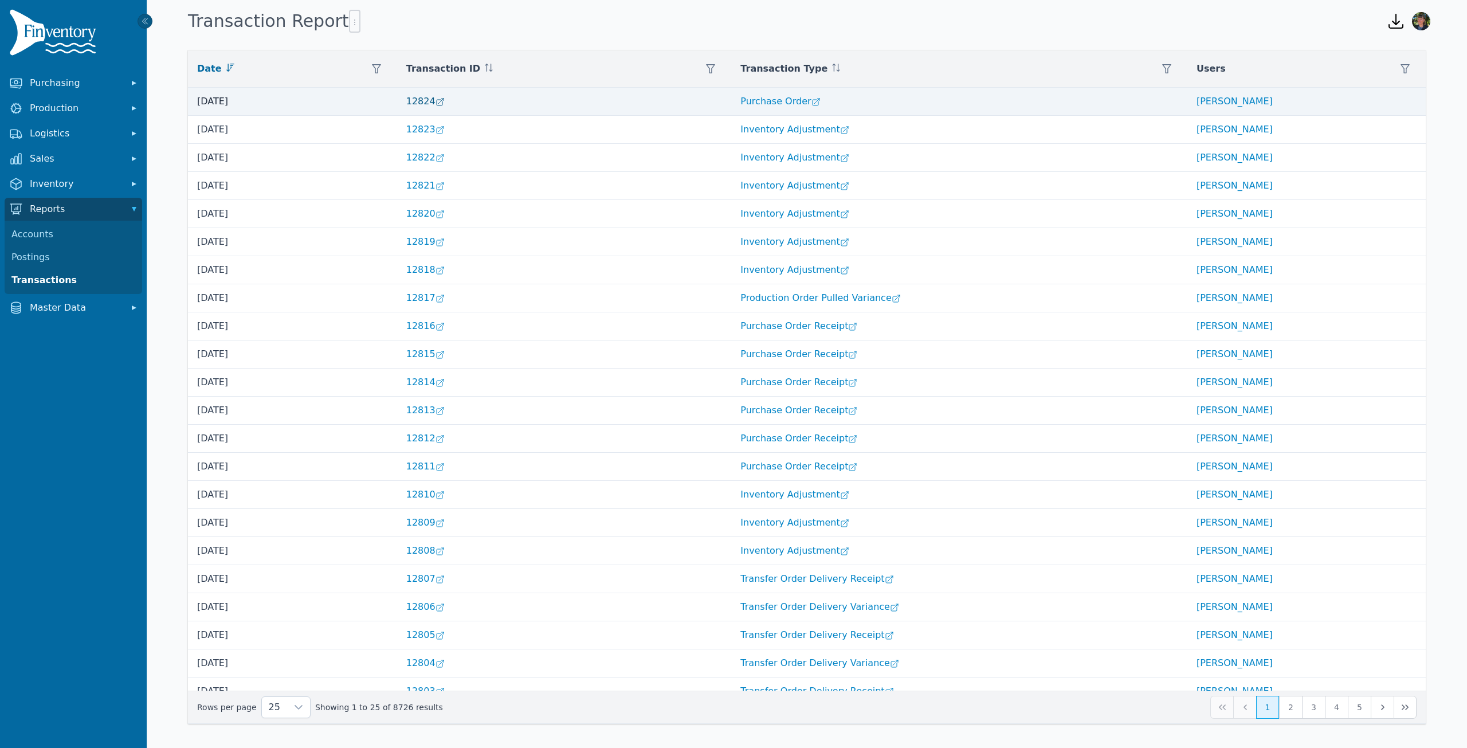
click at [432, 102] on link "12824" at bounding box center [426, 101] width 41 height 11
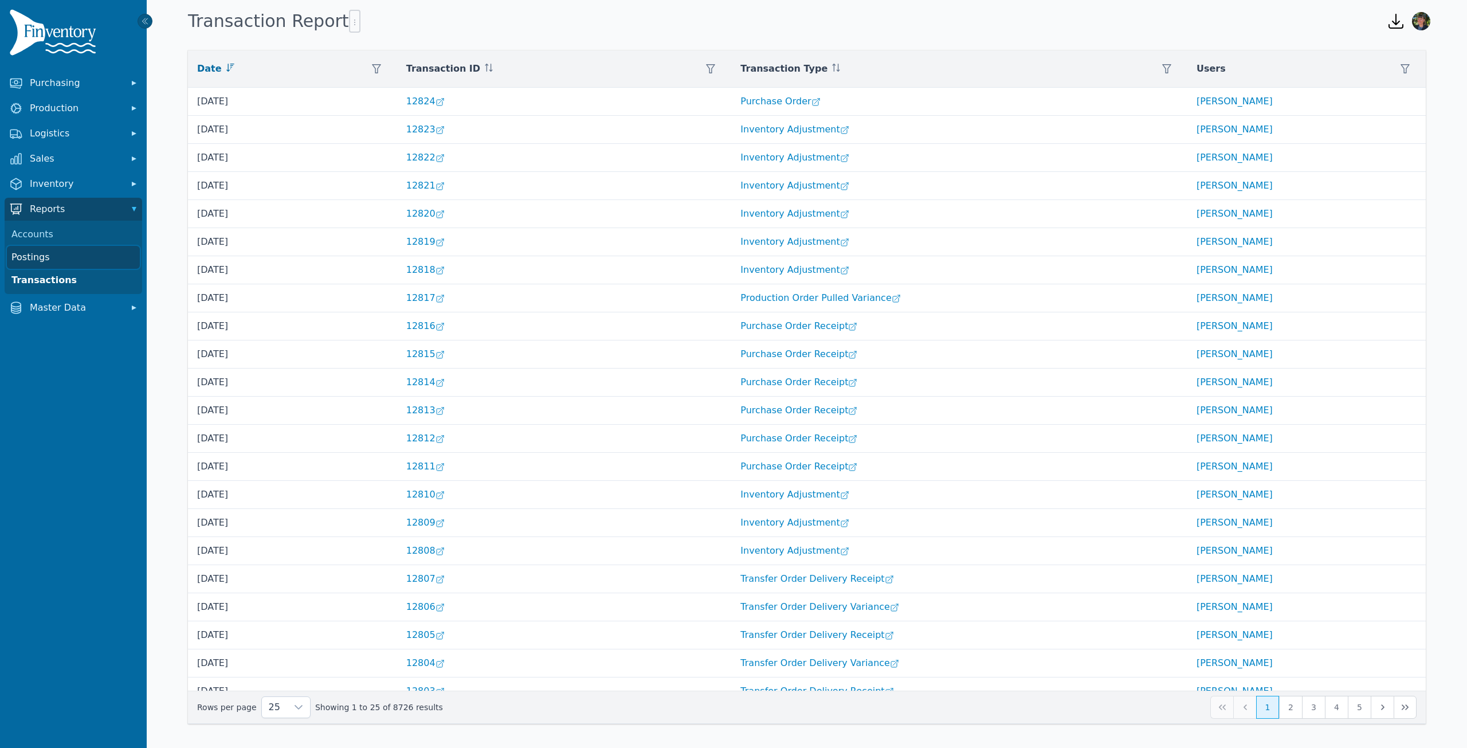
click at [29, 253] on link "Postings" at bounding box center [73, 257] width 133 height 23
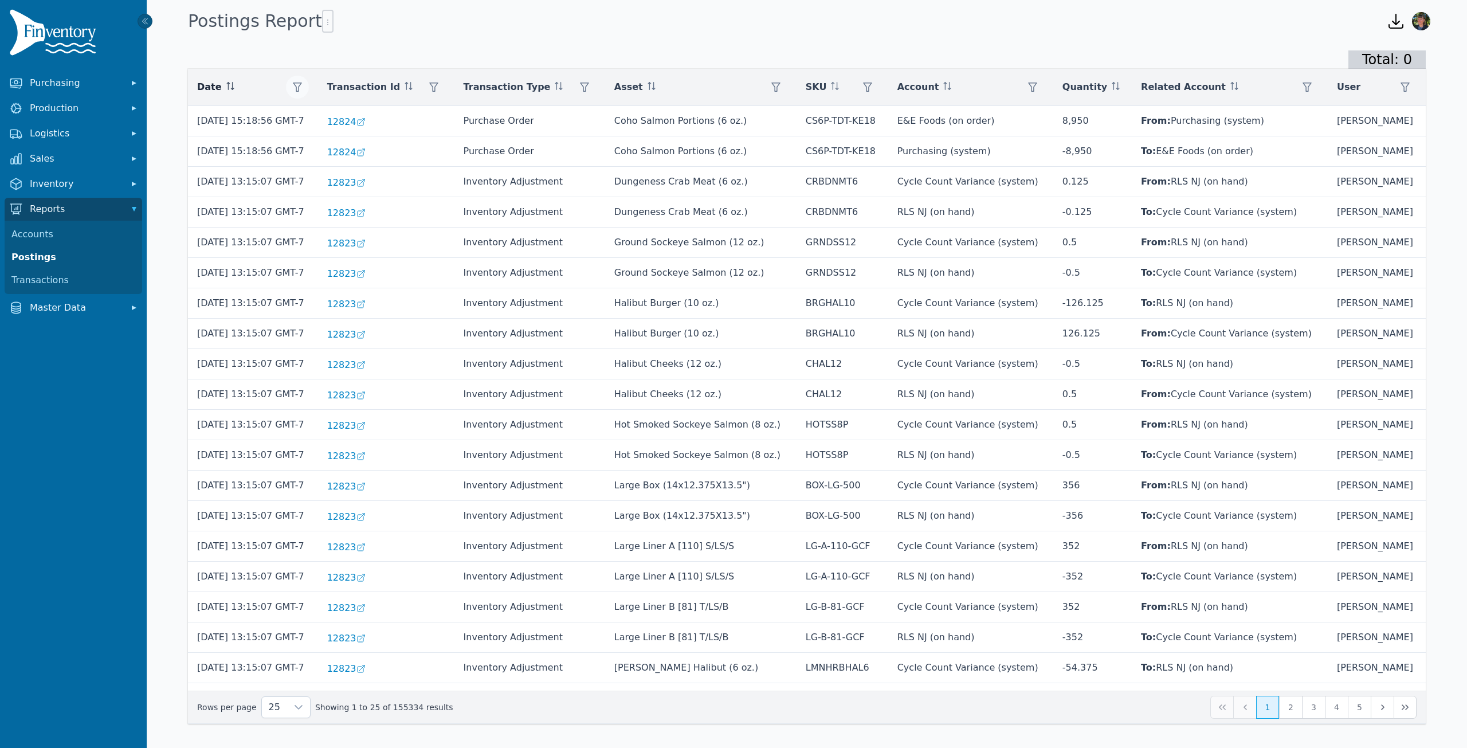
click at [302, 87] on icon "button" at bounding box center [297, 87] width 9 height 9
click at [417, 131] on input "Start" at bounding box center [370, 131] width 121 height 23
type input "**********"
click at [417, 175] on input "End" at bounding box center [370, 174] width 121 height 23
type input "**********"
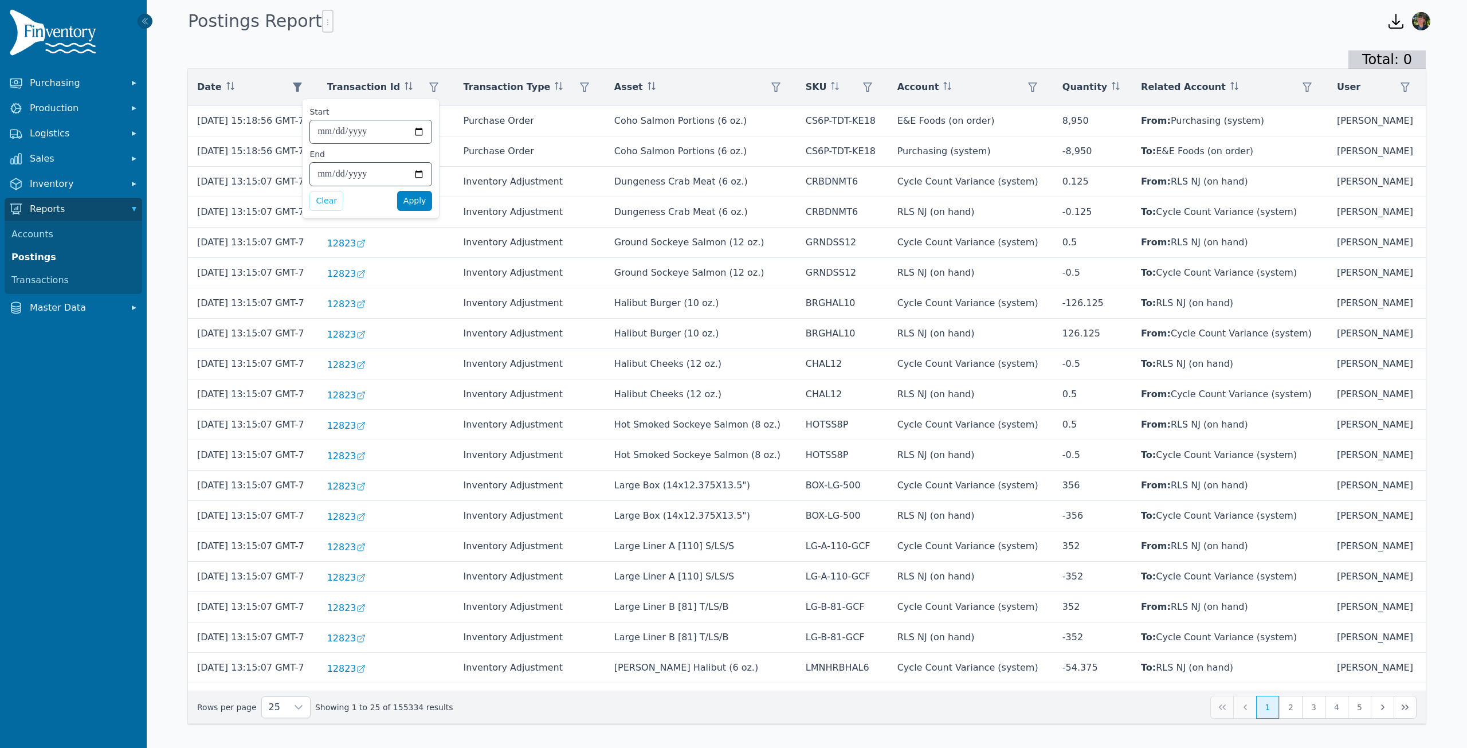
click at [423, 199] on span "Apply" at bounding box center [414, 201] width 23 height 12
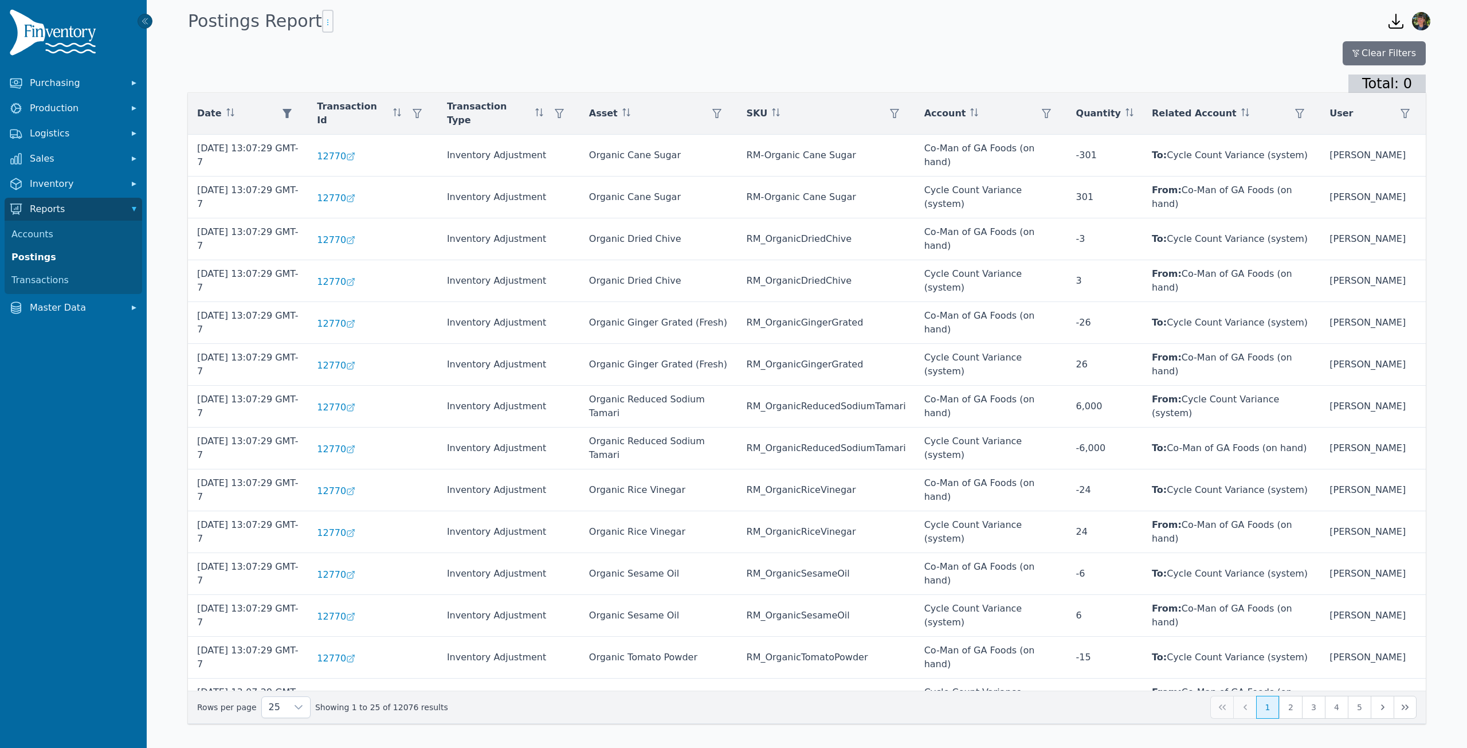
click at [323, 21] on icon "button" at bounding box center [327, 22] width 9 height 9
click at [328, 48] on icon at bounding box center [320, 46] width 18 height 18
click at [1397, 23] on icon "button" at bounding box center [1396, 21] width 14 height 14
click at [1273, 90] on icon at bounding box center [1274, 90] width 18 height 18
click at [1395, 21] on icon "button" at bounding box center [1396, 21] width 14 height 14
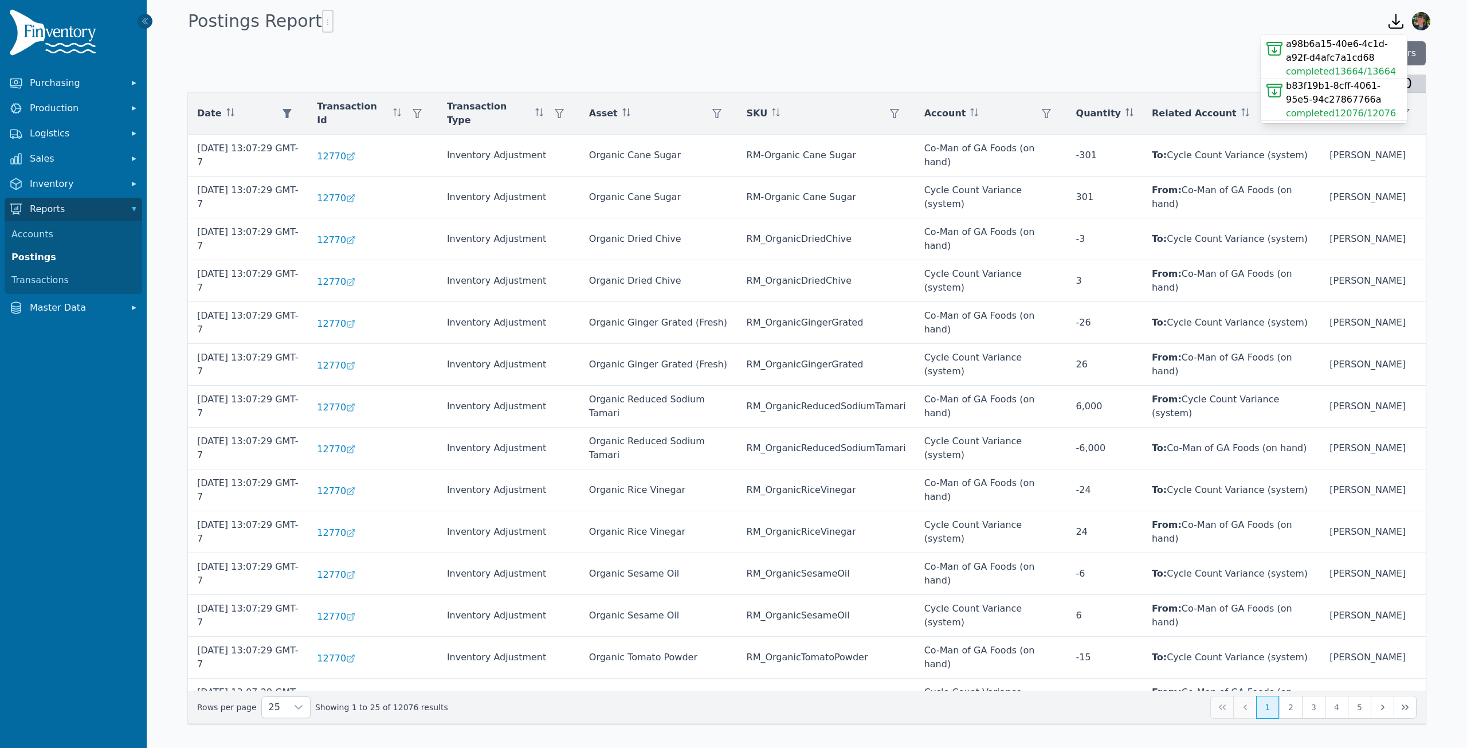
click at [1324, 116] on span "completed 12076/12076" at bounding box center [1344, 114] width 117 height 14
click at [1396, 19] on icon "button" at bounding box center [1396, 21] width 14 height 14
drag, startPoint x: 1345, startPoint y: 99, endPoint x: 1286, endPoint y: 87, distance: 60.3
click at [1286, 87] on span "b83f19b1-8cff-4061-95e5-94c27867766a" at bounding box center [1344, 93] width 117 height 28
click at [1398, 20] on icon "button" at bounding box center [1396, 21] width 18 height 18
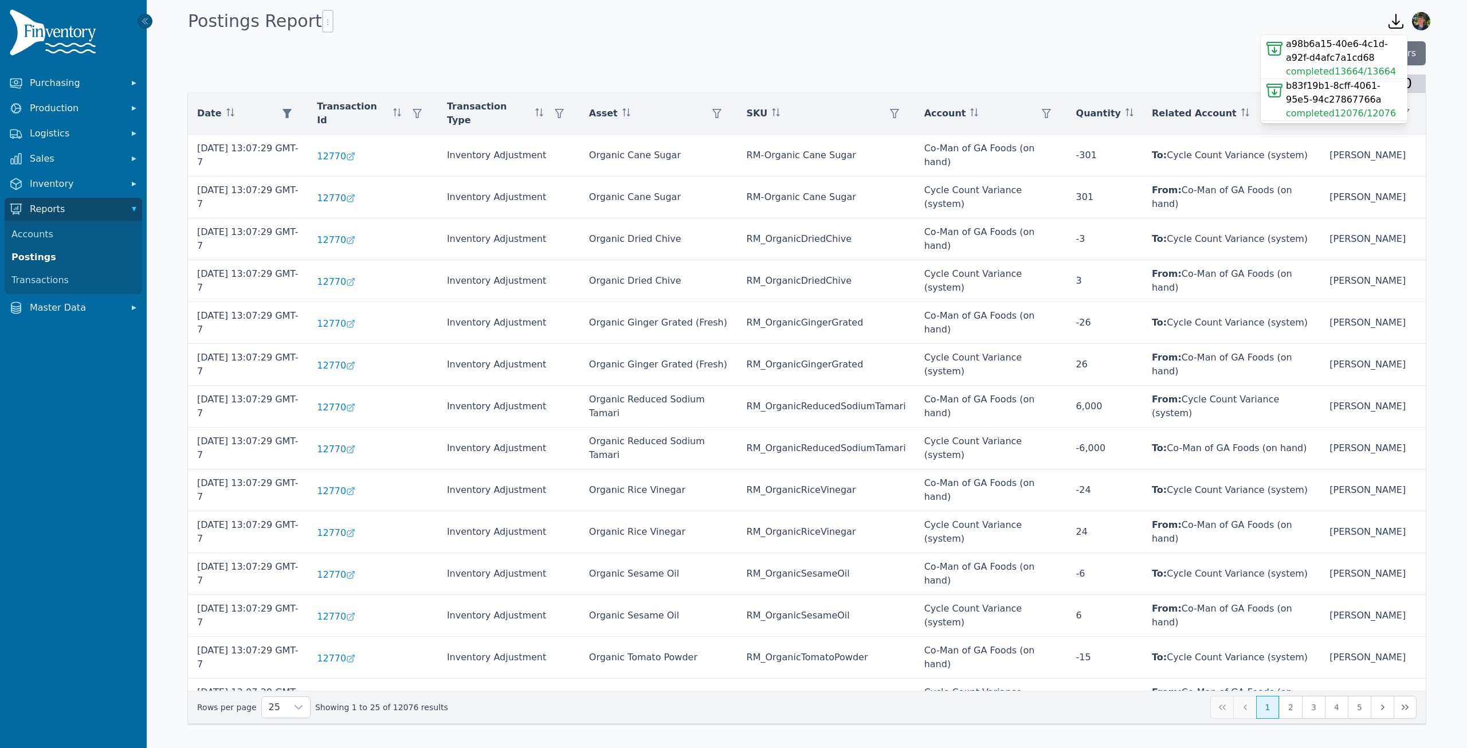
click at [1376, 72] on span "13664/13664" at bounding box center [1364, 71] width 61 height 11
click at [1396, 21] on icon "button" at bounding box center [1396, 21] width 14 height 14
click at [1275, 49] on icon at bounding box center [1274, 49] width 18 height 18
drag, startPoint x: 1442, startPoint y: 0, endPoint x: 1124, endPoint y: 48, distance: 321.6
click at [1124, 48] on div "Clear Filters" at bounding box center [807, 53] width 1238 height 24
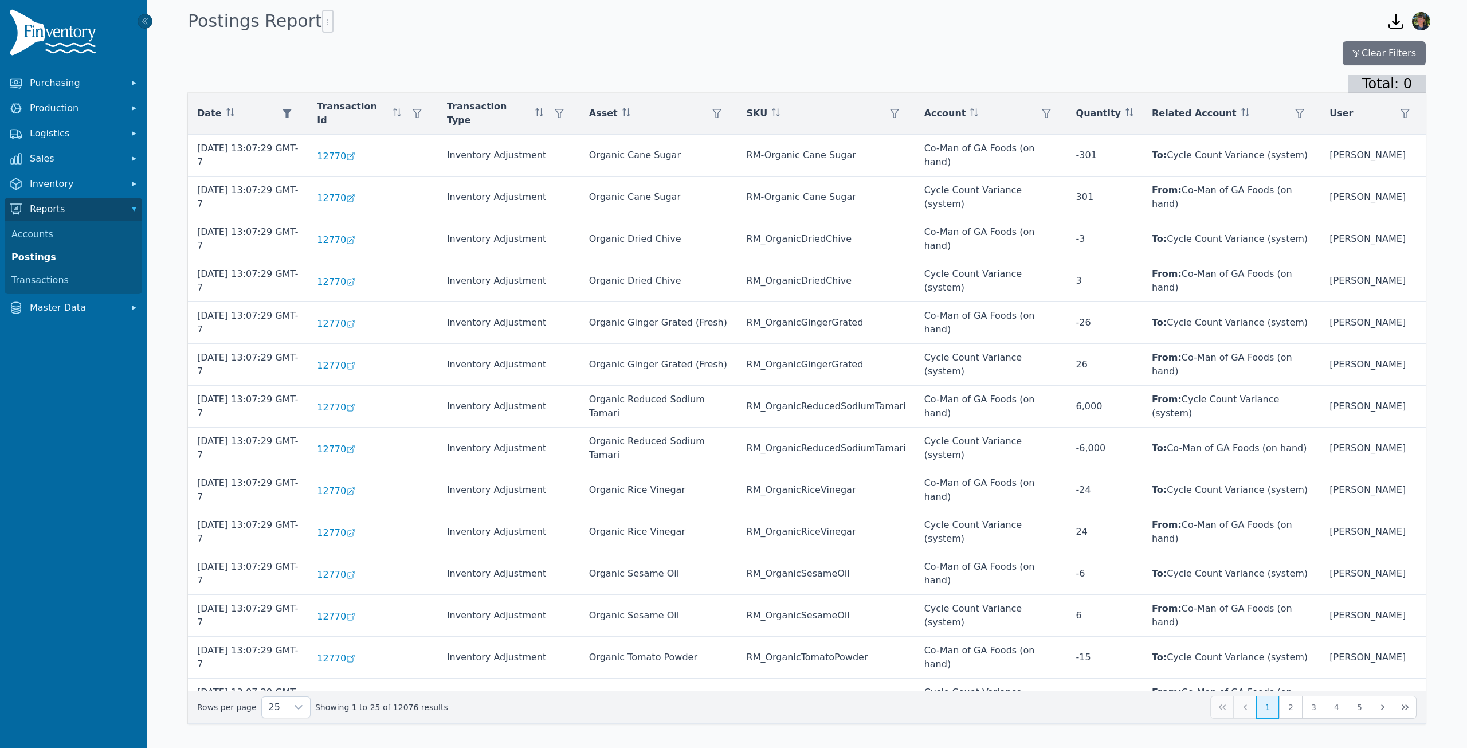
click at [1392, 21] on icon "button" at bounding box center [1396, 21] width 18 height 18
click at [1377, 43] on span "a98b6a15-40e6-4c1d-a92f-d4afc7a1cd68" at bounding box center [1344, 51] width 117 height 28
click at [1396, 19] on icon "button" at bounding box center [1396, 21] width 14 height 14
click at [1329, 65] on span "completed 13664/13664" at bounding box center [1344, 72] width 117 height 14
click at [1396, 21] on icon "button" at bounding box center [1396, 21] width 14 height 14
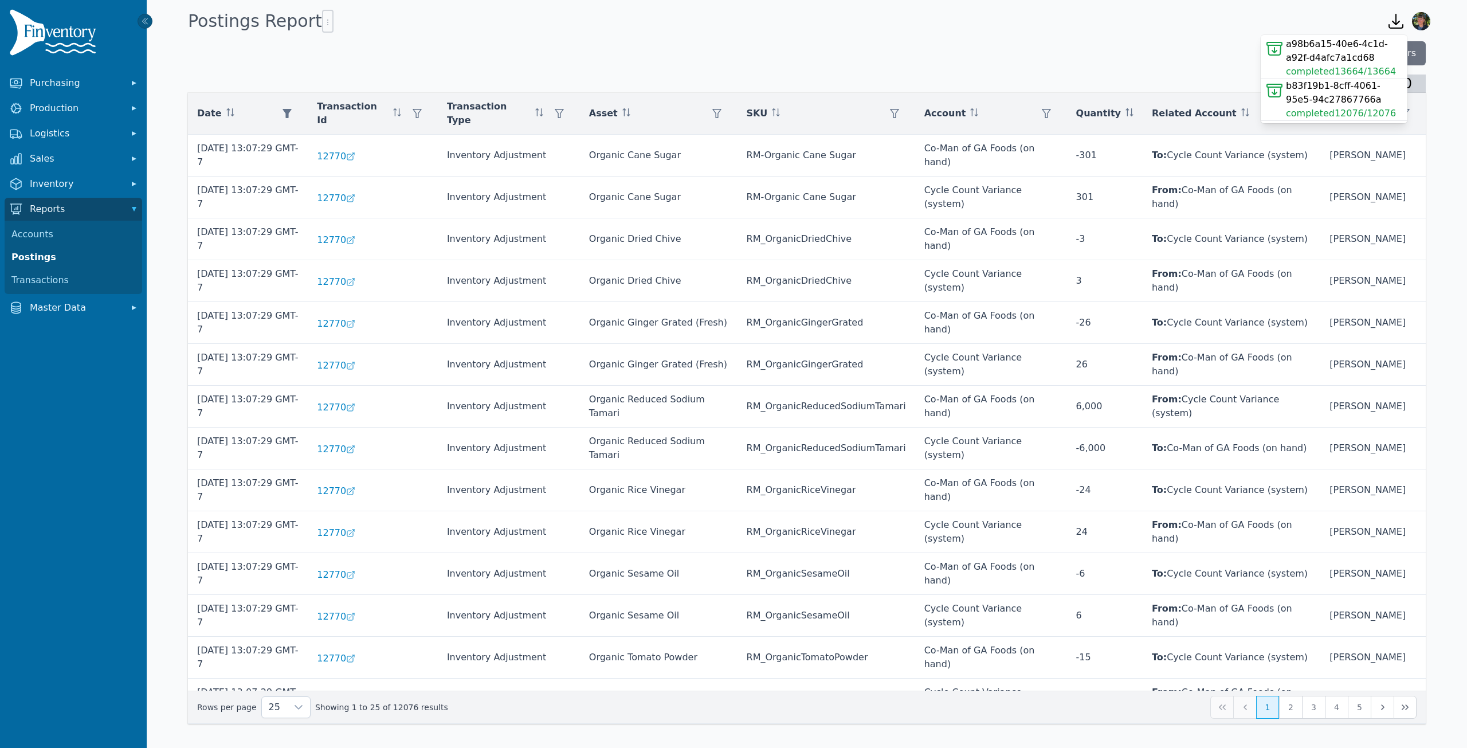
click at [1275, 50] on icon at bounding box center [1274, 48] width 15 height 13
click at [323, 27] on icon "button" at bounding box center [327, 22] width 9 height 9
click at [811, 65] on div "Clear Filters Total: 0 Date Transaction Id Transaction Type Asset SKU Account Q…" at bounding box center [807, 382] width 1238 height 682
click at [1384, 58] on button "Clear Filters" at bounding box center [1383, 53] width 83 height 24
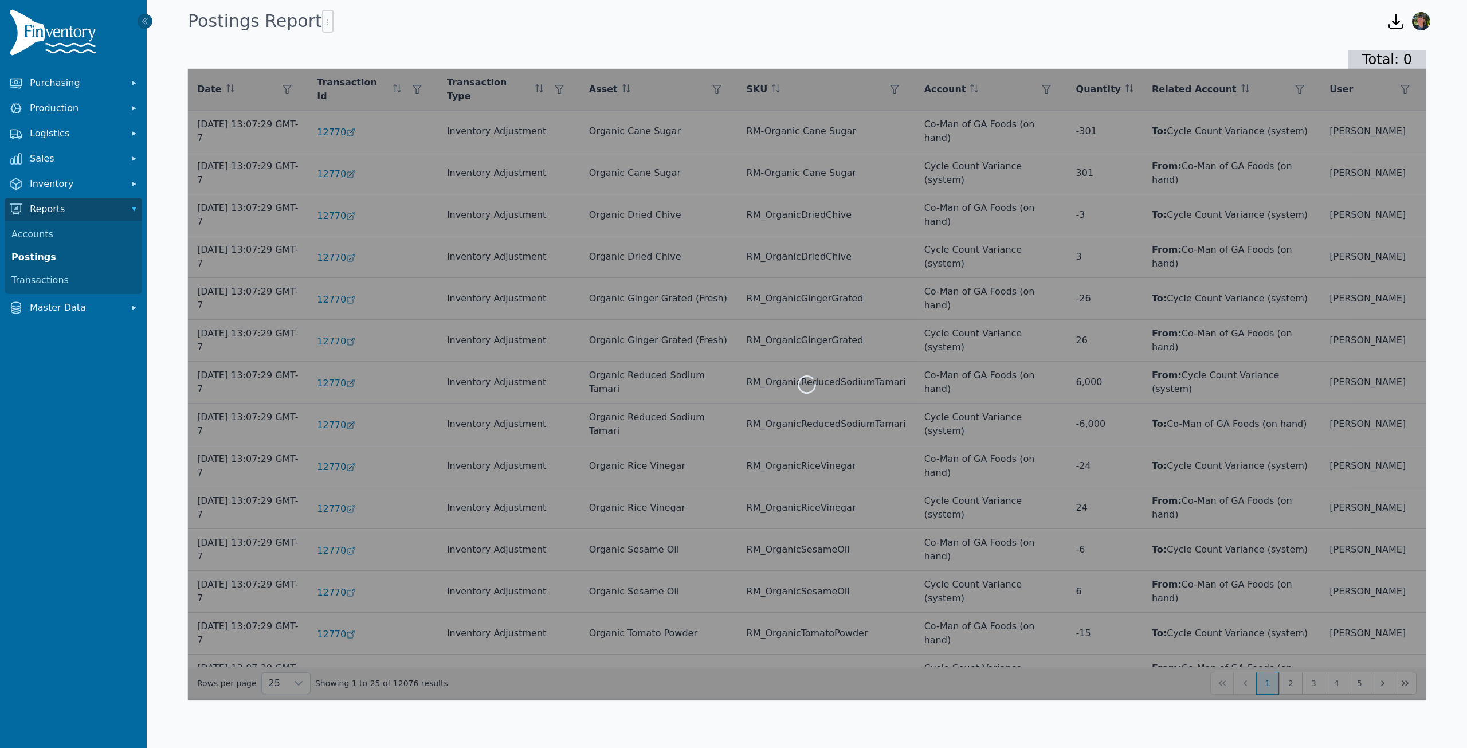
click at [1235, 41] on div "Total: 0 Date Transaction Id Transaction Type Asset SKU Account Quantity Relate…" at bounding box center [807, 377] width 1320 height 681
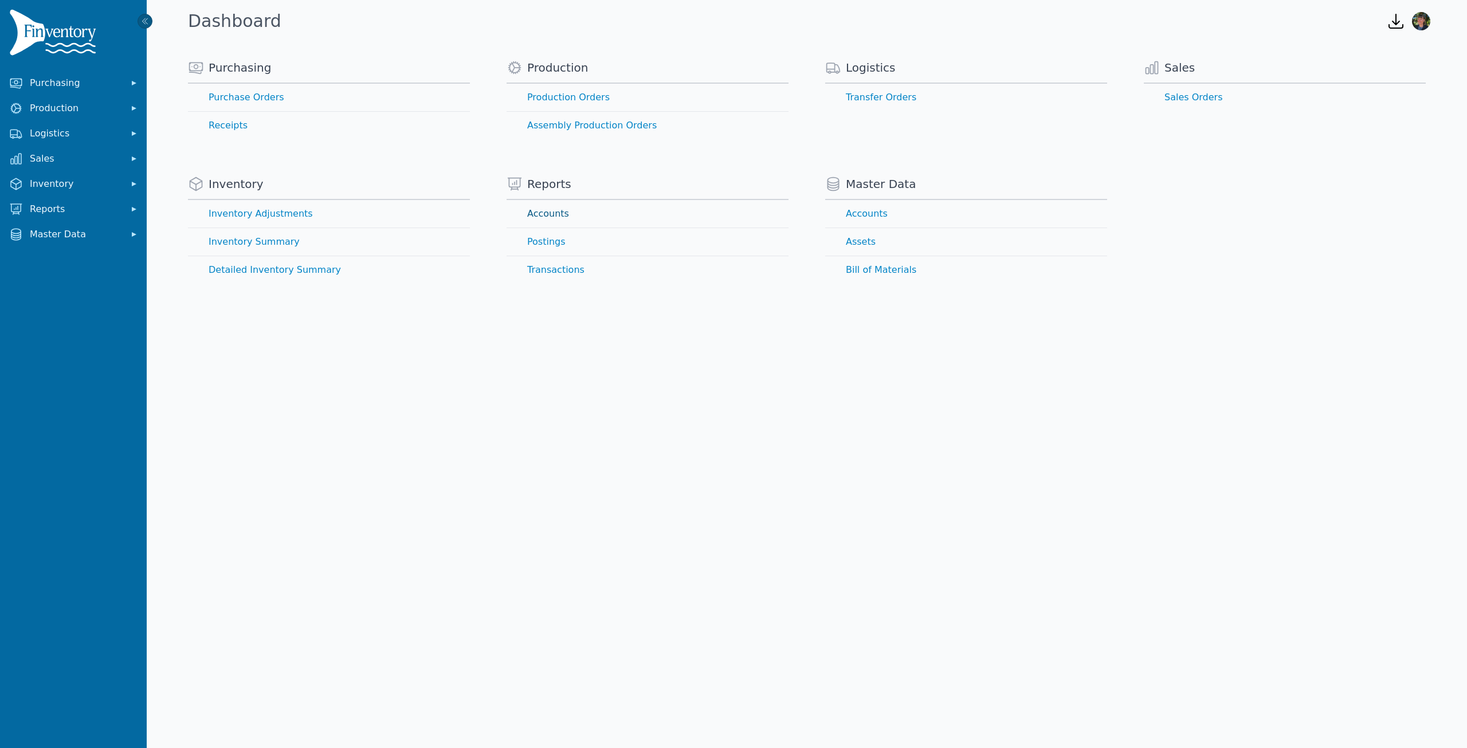
click at [547, 211] on link "Accounts" at bounding box center [648, 214] width 282 height 28
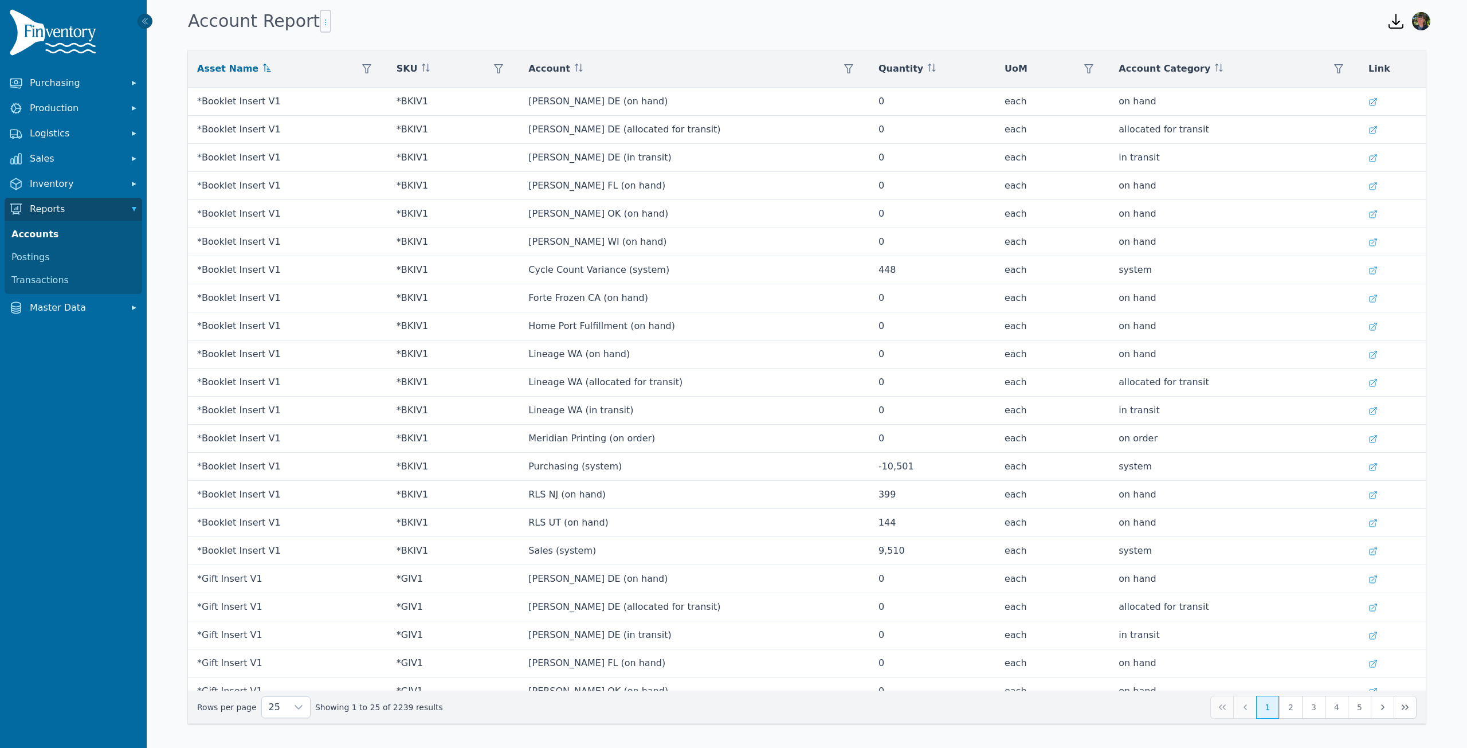
click at [321, 24] on icon "button" at bounding box center [325, 22] width 9 height 9
click at [343, 46] on span "Export .csv" at bounding box center [343, 45] width 65 height 9
click at [34, 257] on link "Postings" at bounding box center [73, 257] width 133 height 23
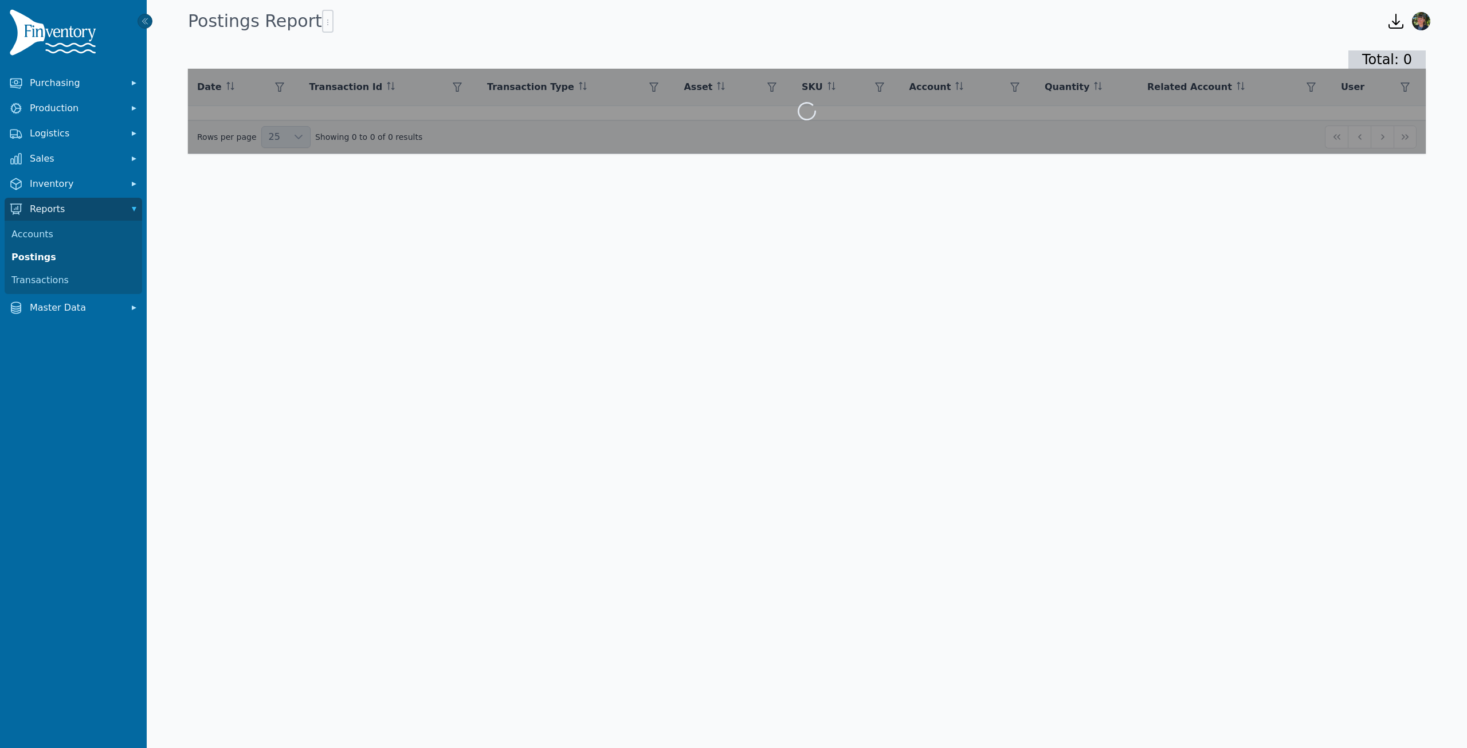
click at [1395, 21] on icon "button" at bounding box center [1396, 21] width 14 height 14
click at [1337, 71] on span "2239/2239" at bounding box center [1359, 71] width 50 height 11
click at [1190, 40] on div "Total: 0 Date Transaction Id Transaction Type Asset SKU Account Quantity Relate…" at bounding box center [807, 104] width 1320 height 135
